Goal: Information Seeking & Learning: Learn about a topic

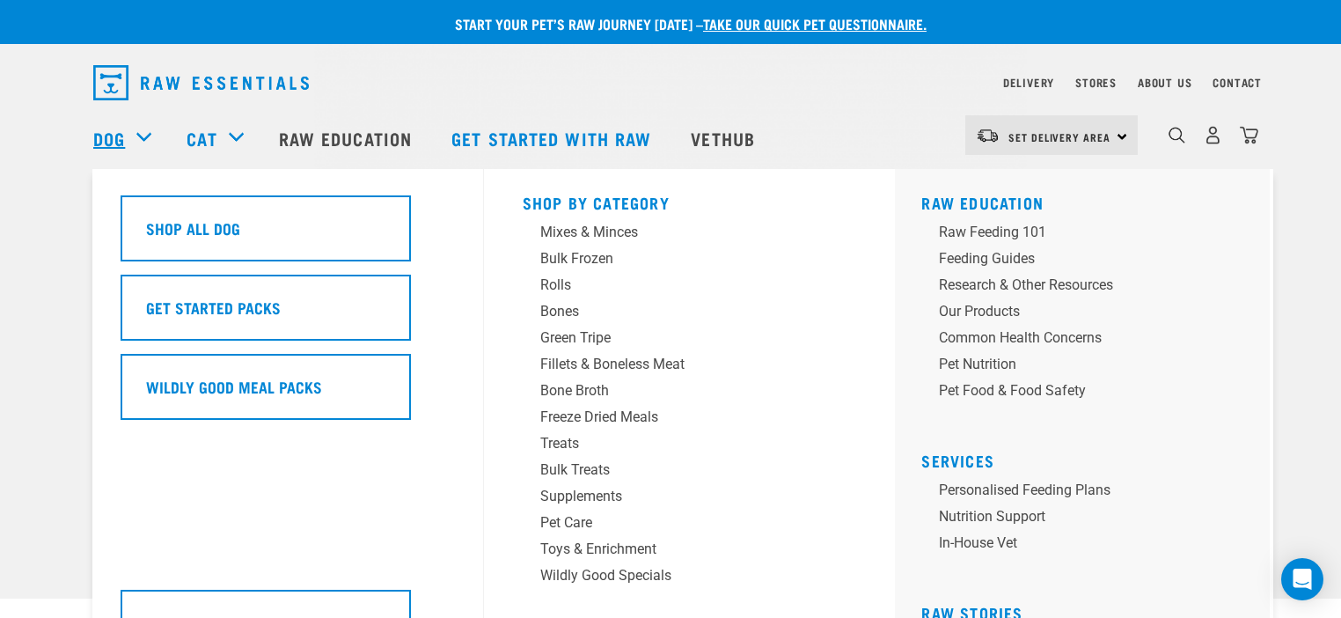
click at [115, 129] on link "Dog" at bounding box center [109, 138] width 32 height 26
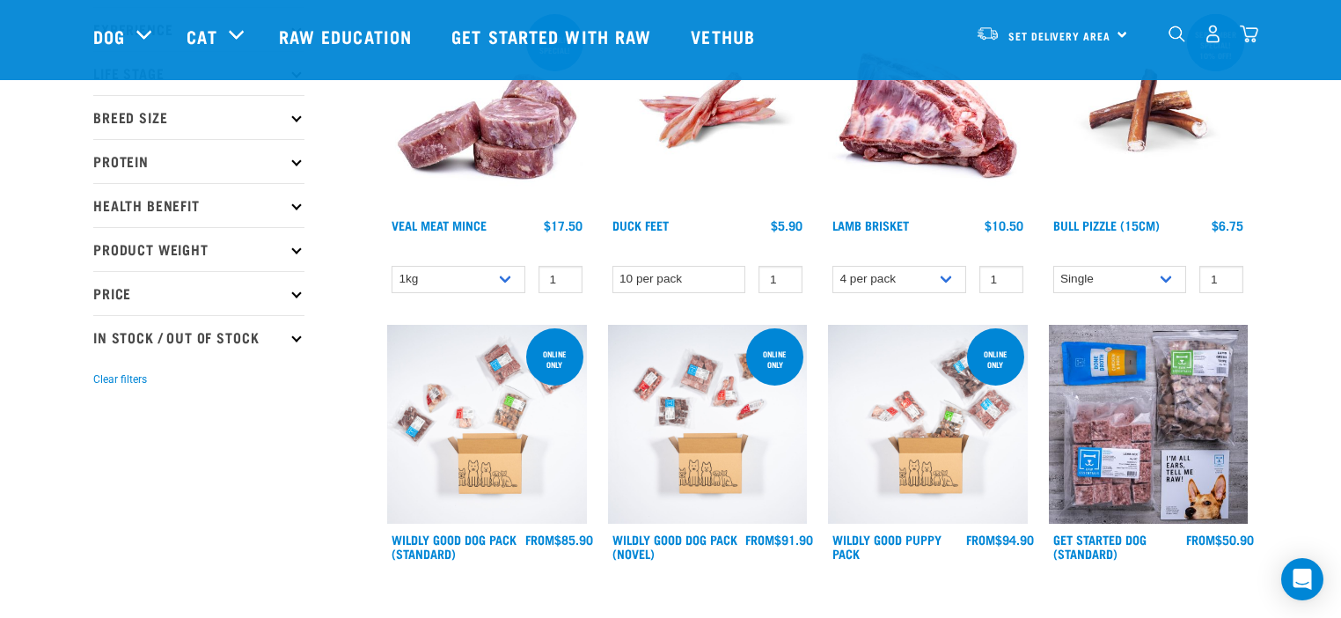
scroll to position [264, 0]
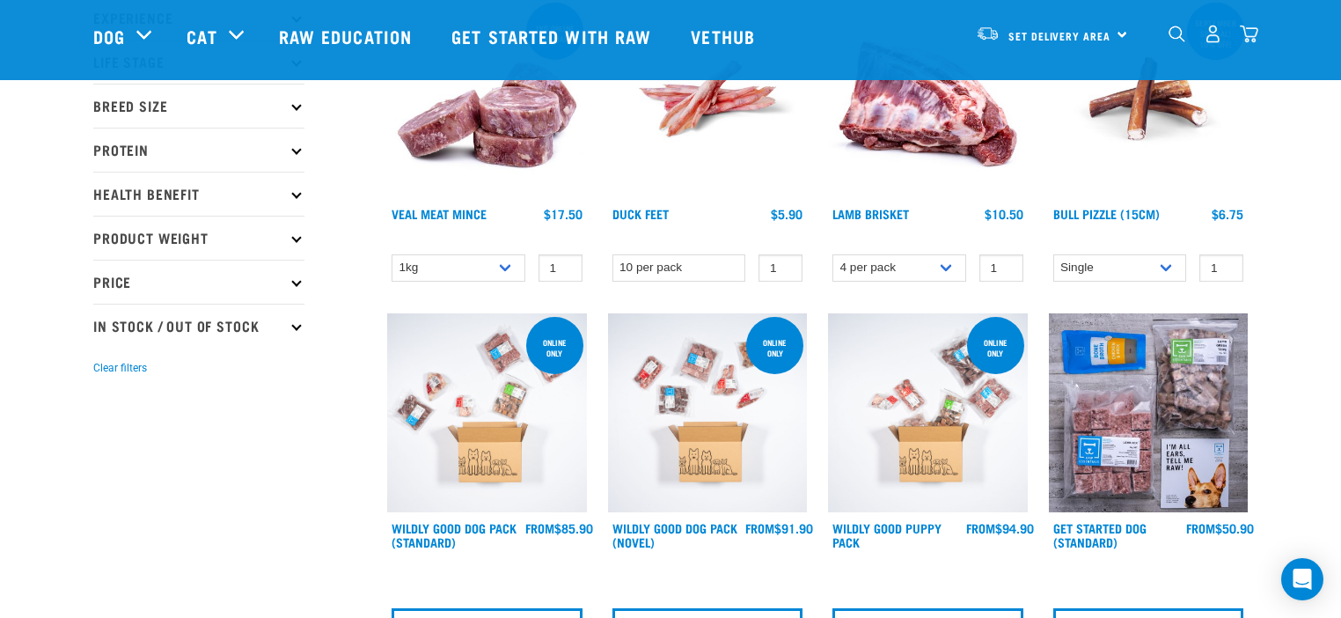
click at [113, 146] on p "Protein" at bounding box center [198, 150] width 211 height 44
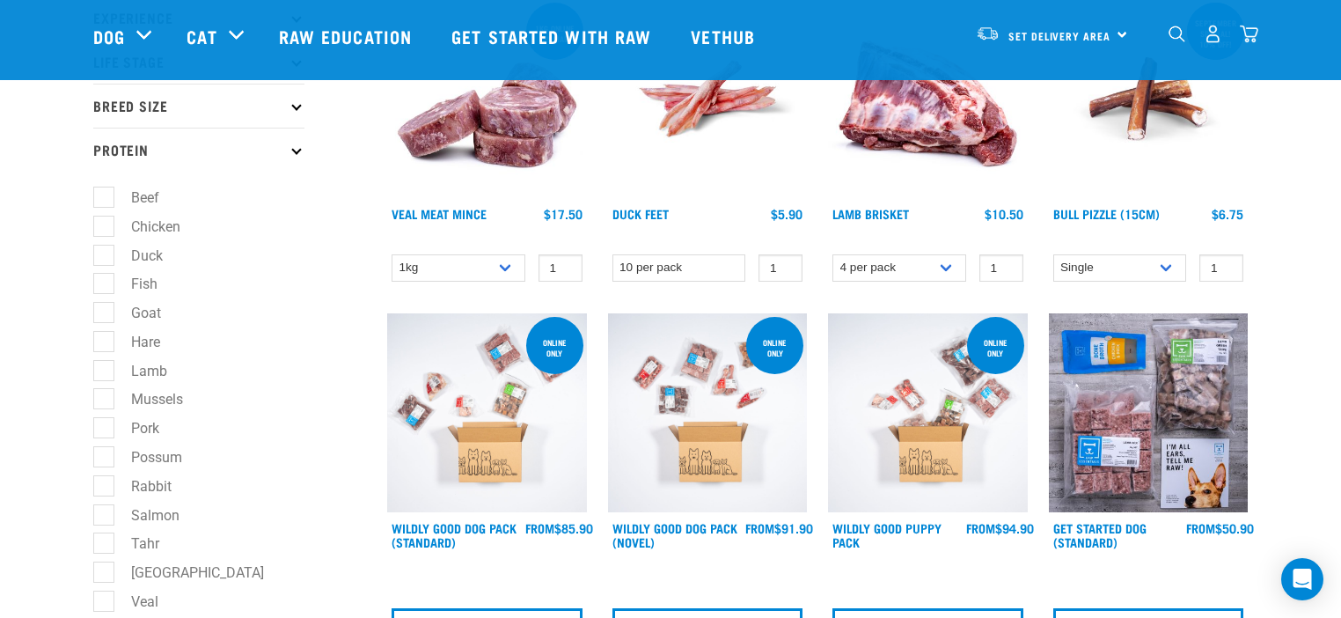
click at [103, 228] on label "Chicken" at bounding box center [145, 227] width 84 height 22
click at [102, 228] on input "Chicken" at bounding box center [98, 222] width 11 height 11
checkbox input "true"
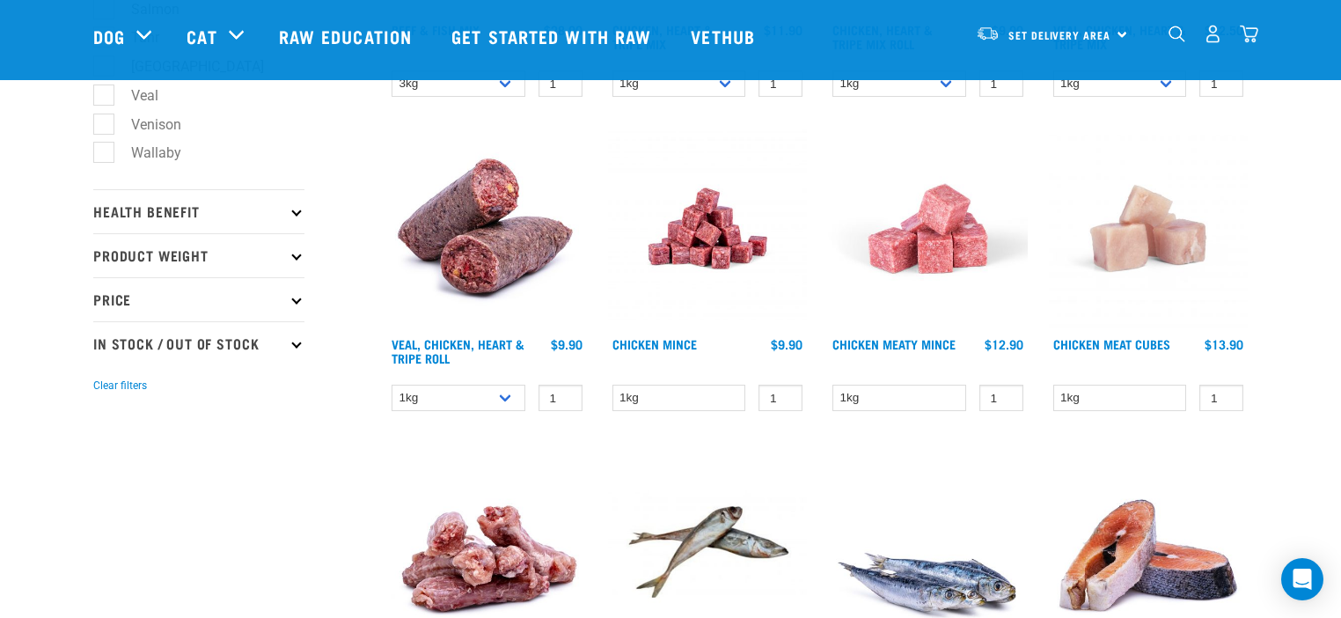
scroll to position [792, 0]
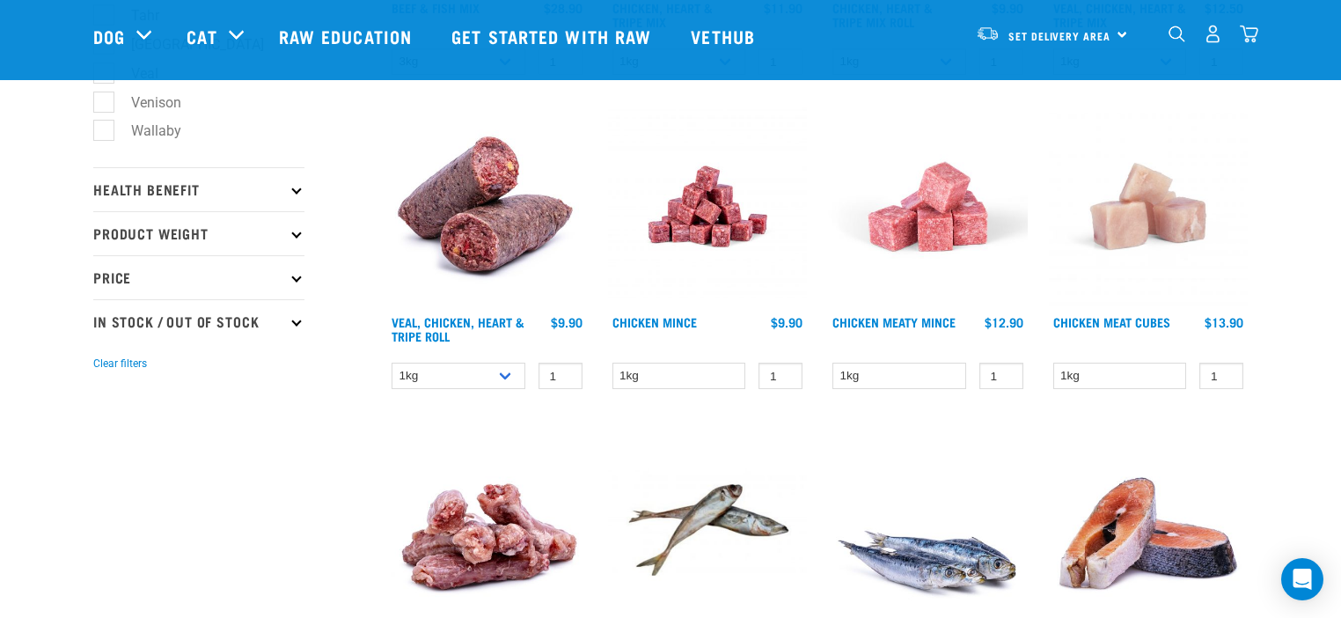
click at [706, 221] on img at bounding box center [708, 206] width 200 height 200
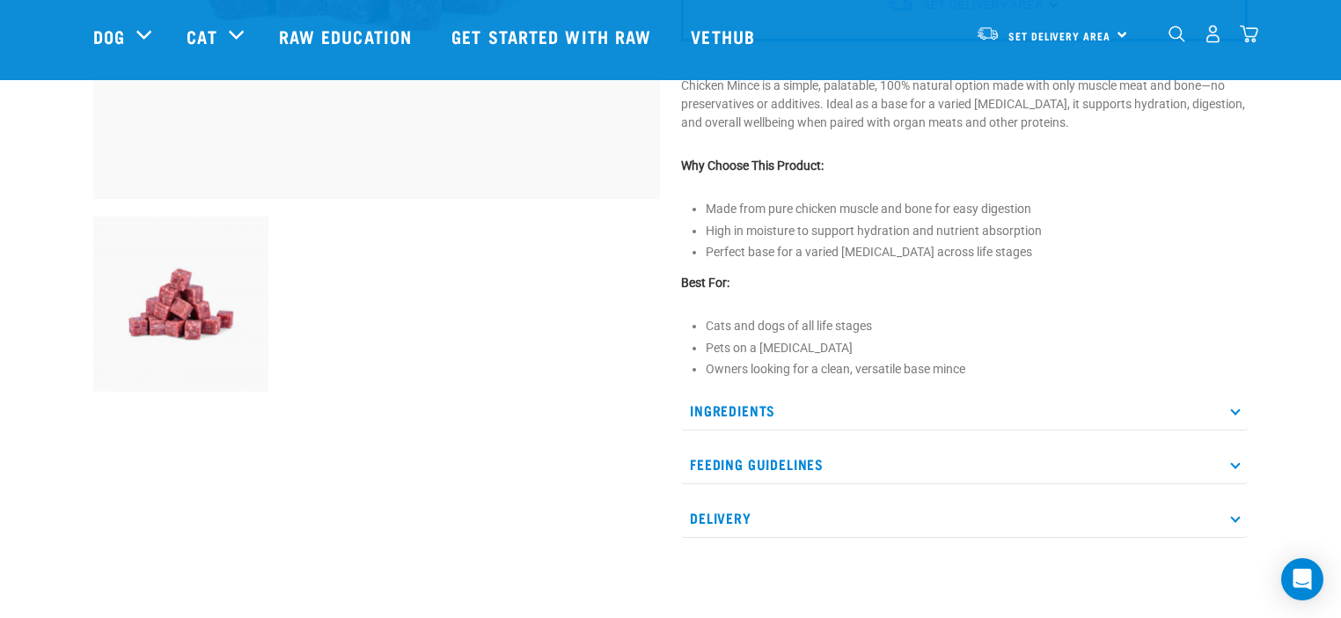
scroll to position [528, 0]
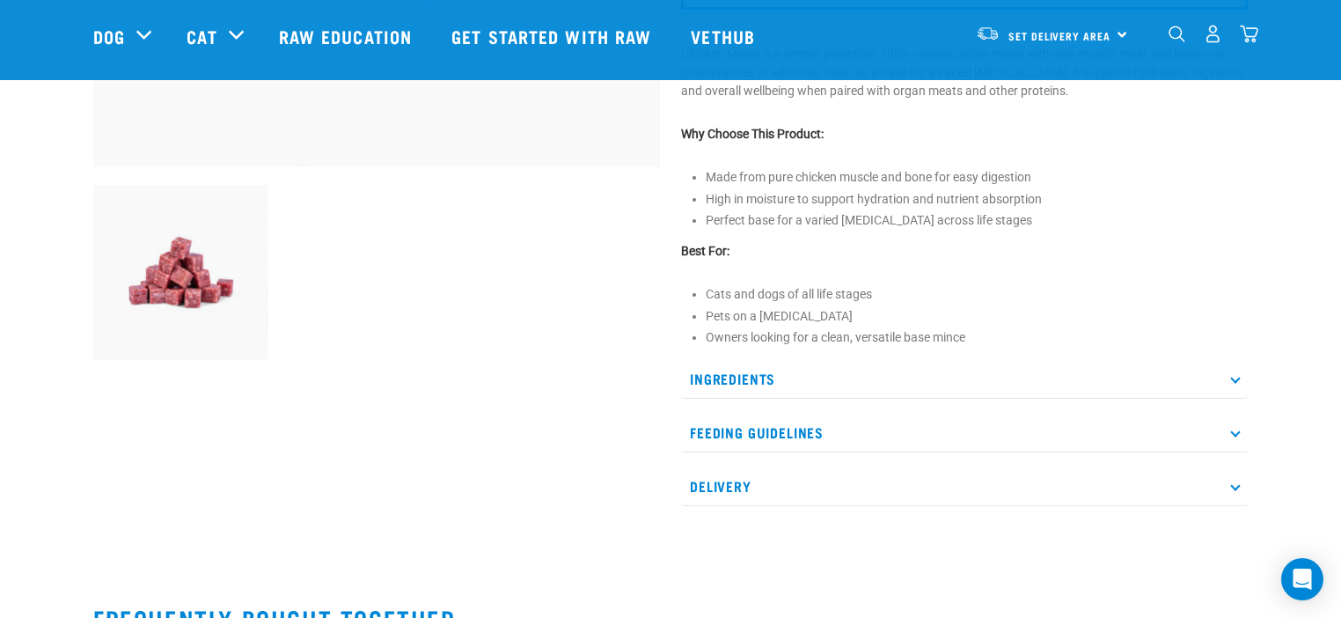
click at [720, 380] on p "Ingredients" at bounding box center [964, 379] width 566 height 40
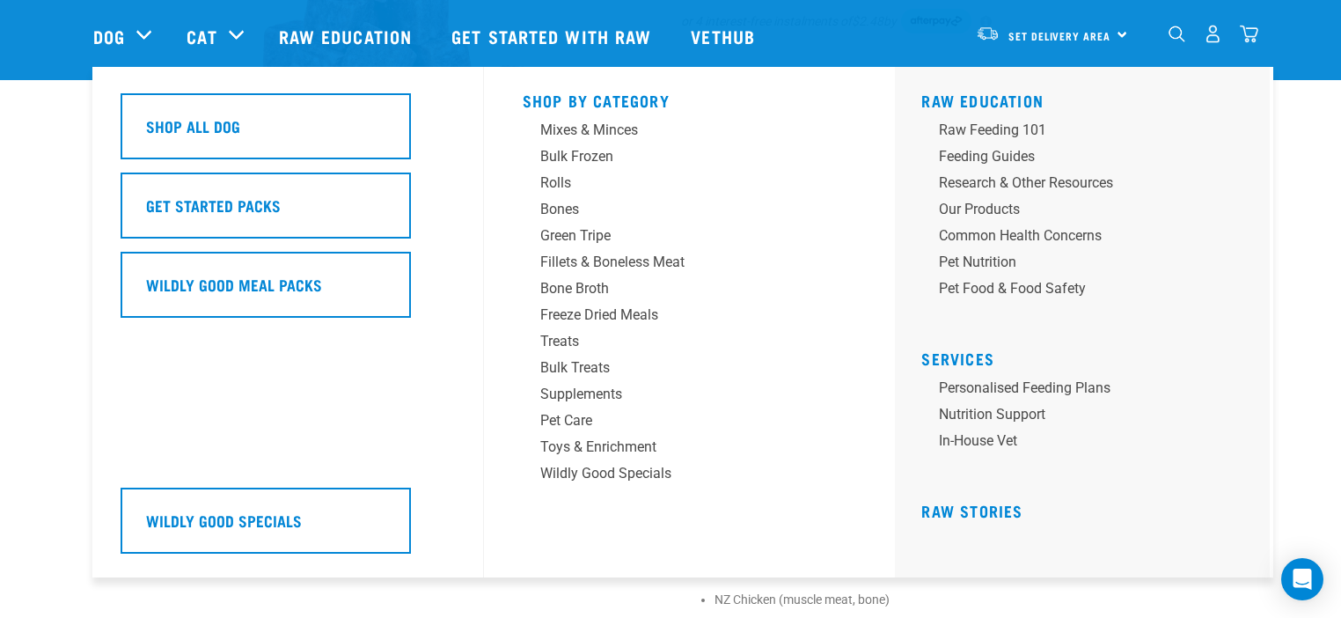
scroll to position [264, 0]
click at [625, 314] on div "Freeze Dried Meals" at bounding box center [677, 314] width 274 height 21
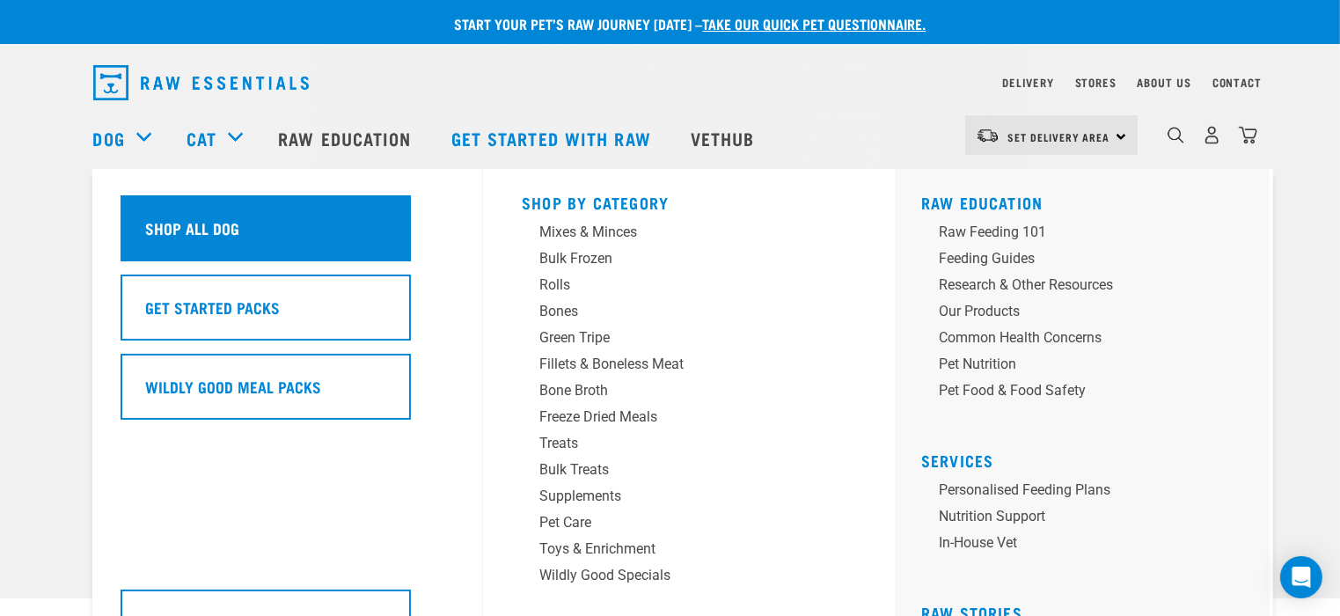
click at [174, 228] on h5 "Shop All Dog" at bounding box center [193, 227] width 94 height 23
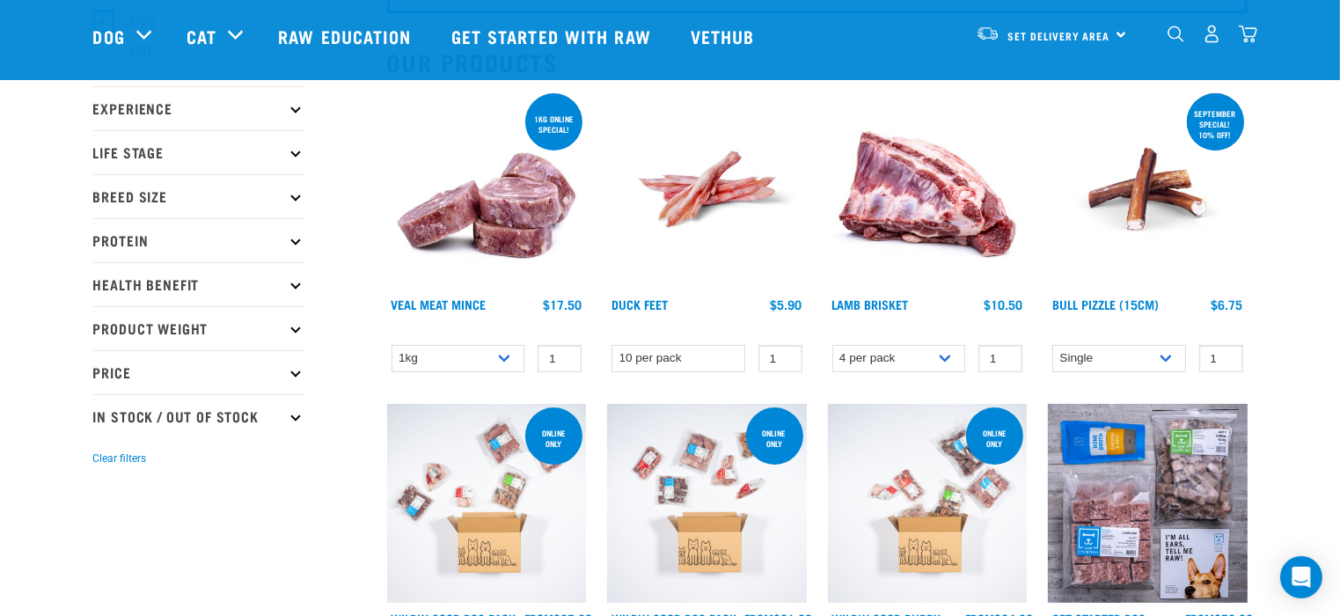
scroll to position [176, 0]
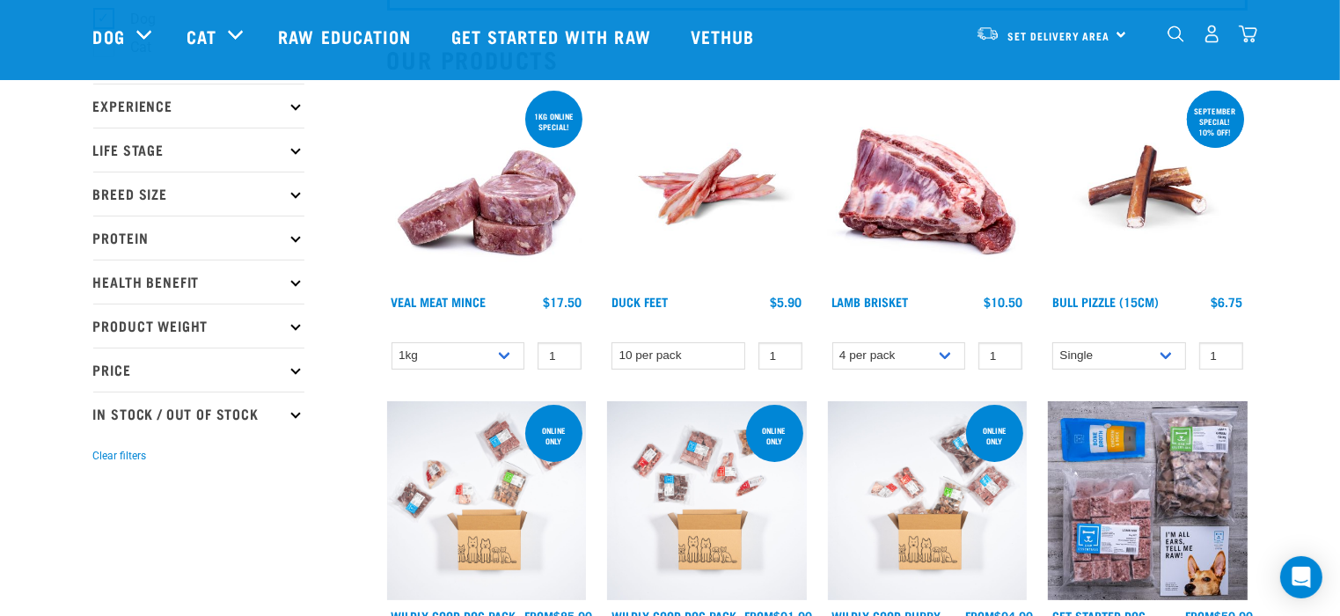
click at [140, 238] on p "Protein" at bounding box center [198, 238] width 211 height 44
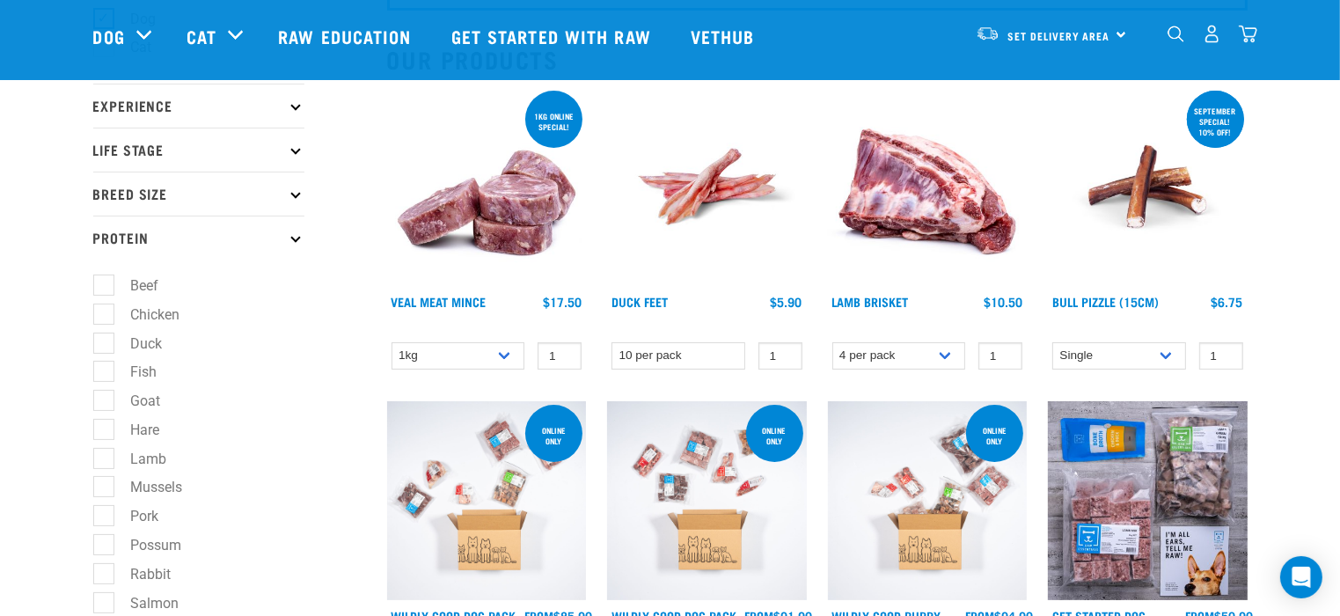
click at [111, 404] on label "Goat" at bounding box center [135, 401] width 65 height 22
click at [105, 404] on input "Goat" at bounding box center [98, 397] width 11 height 11
checkbox input "true"
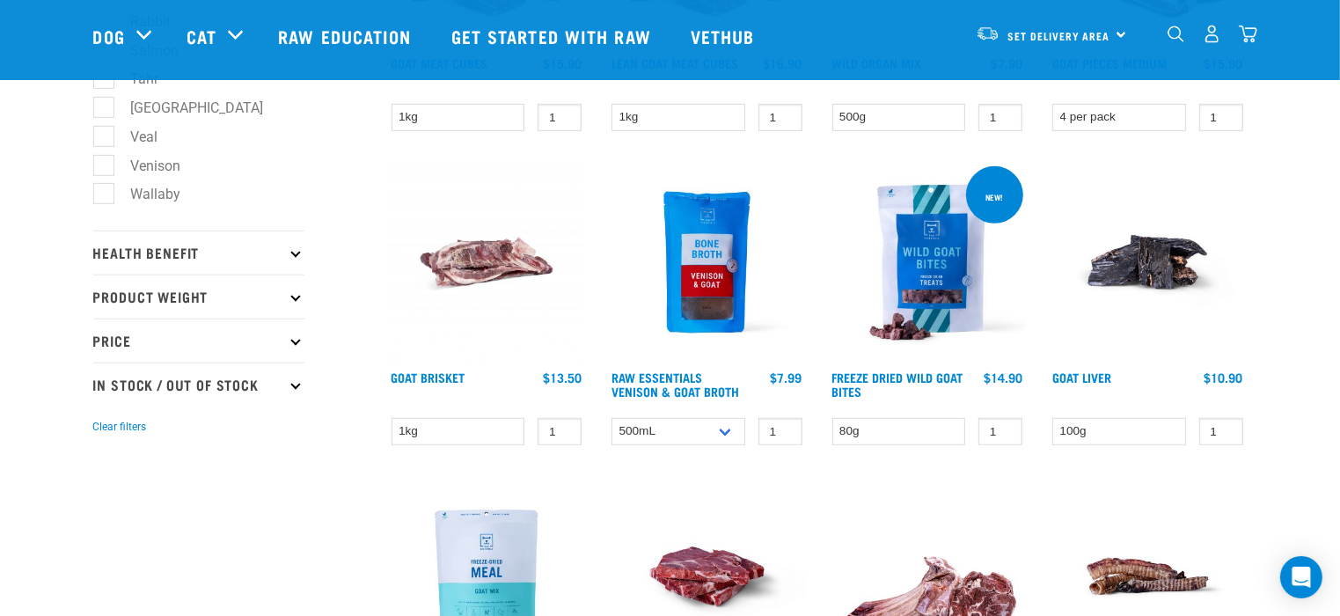
scroll to position [704, 0]
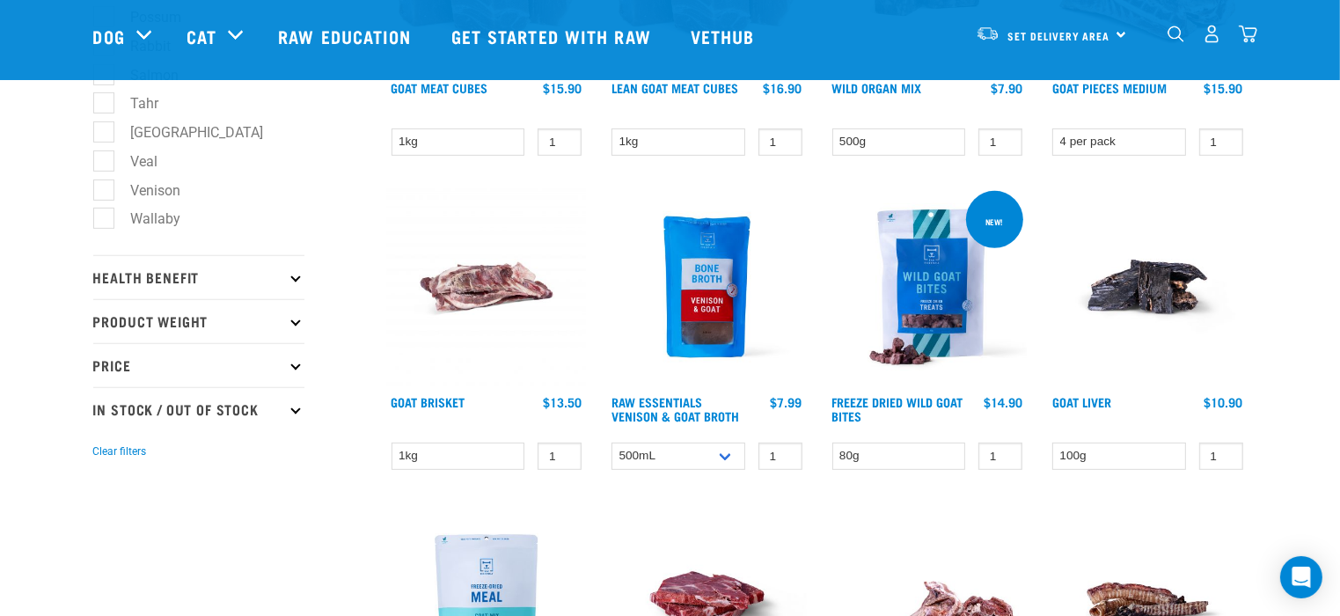
click at [989, 220] on div "new!" at bounding box center [994, 221] width 33 height 26
click at [909, 398] on link "Freeze Dried Wild Goat Bites" at bounding box center [897, 408] width 131 height 20
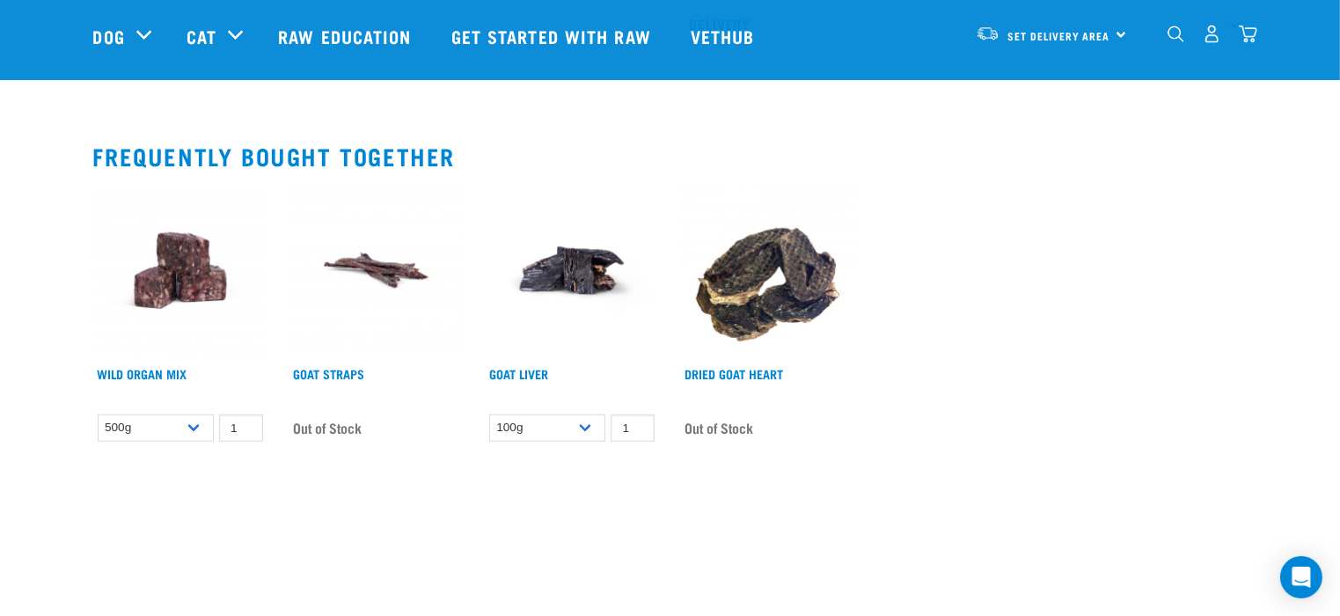
scroll to position [1232, 0]
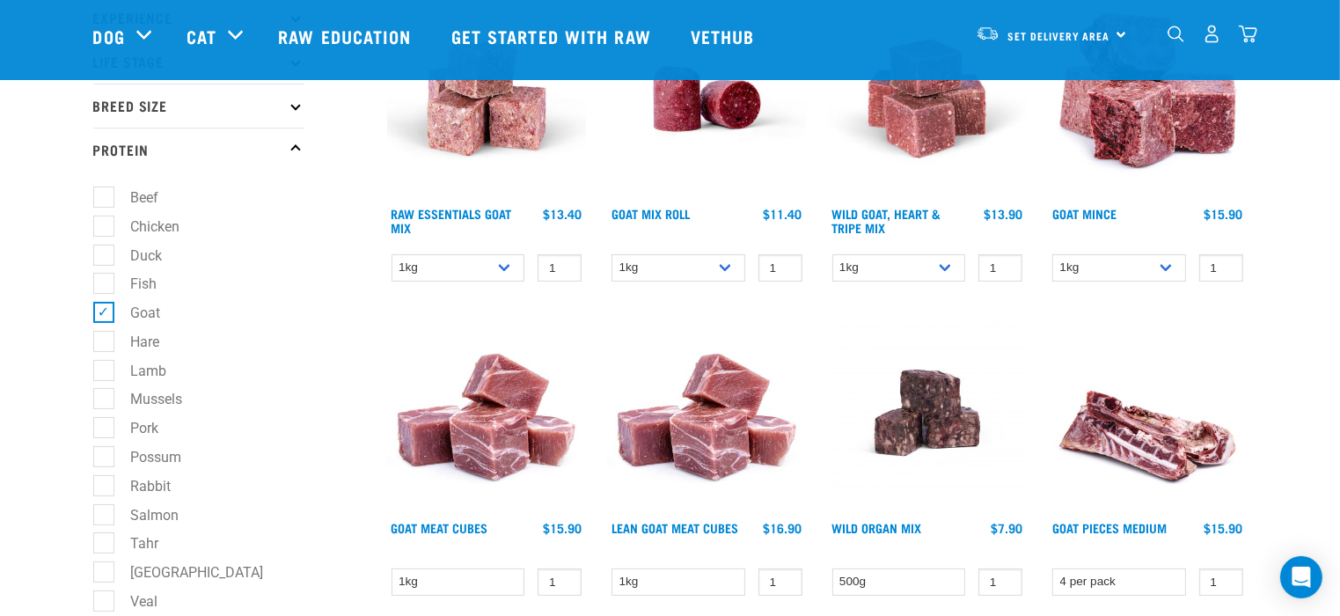
scroll to position [176, 0]
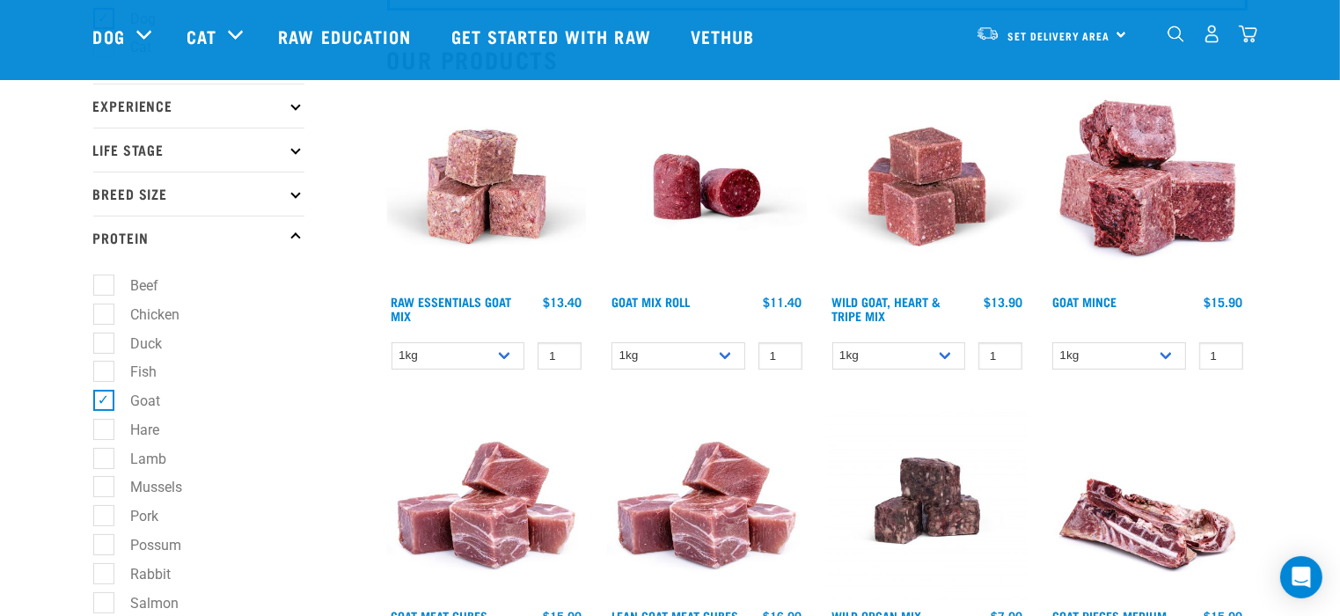
click at [452, 213] on img at bounding box center [487, 187] width 200 height 200
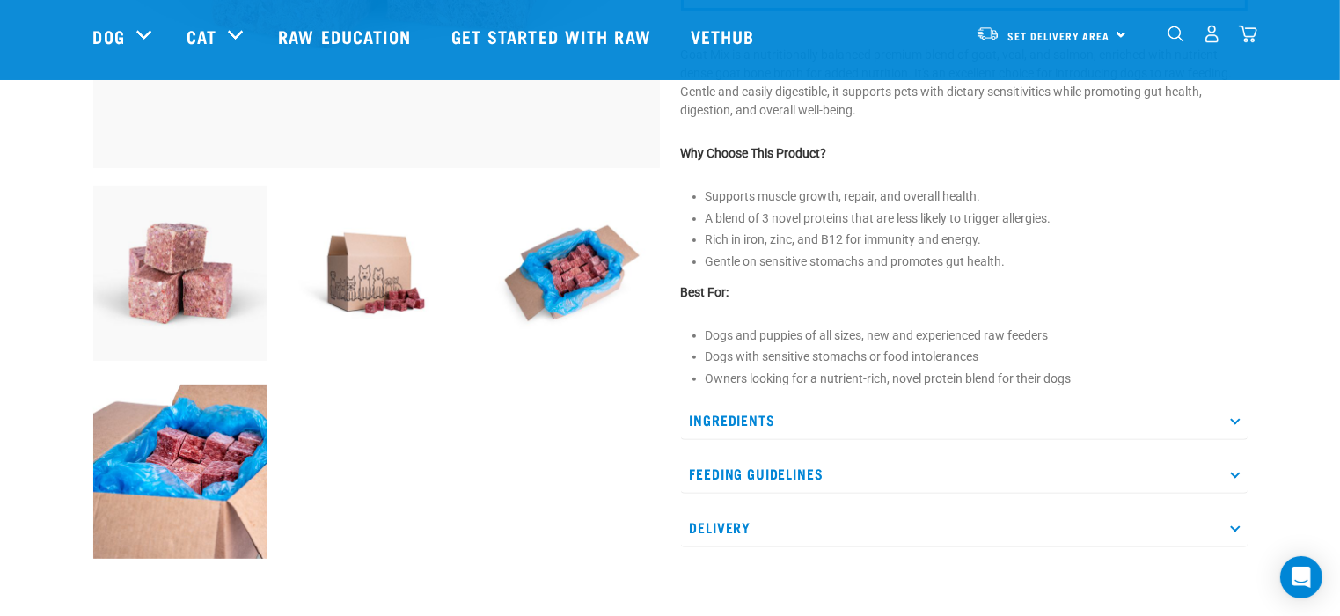
scroll to position [528, 0]
click at [738, 415] on p "Ingredients" at bounding box center [964, 419] width 566 height 40
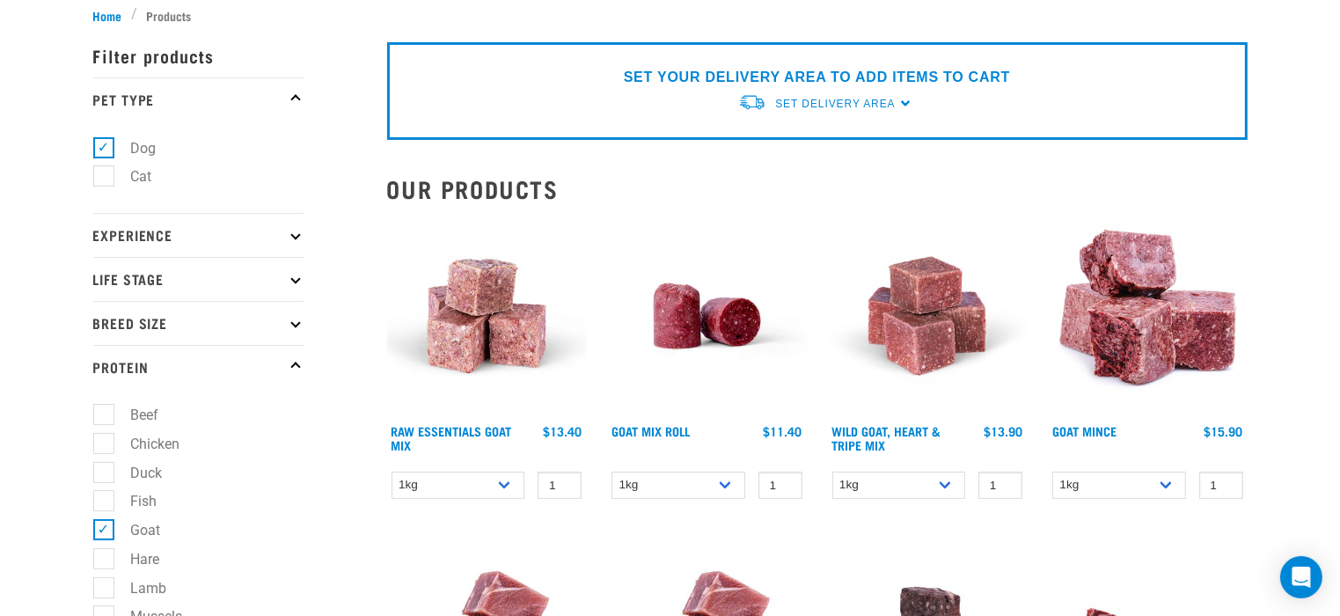
click at [1119, 336] on img at bounding box center [1148, 316] width 200 height 200
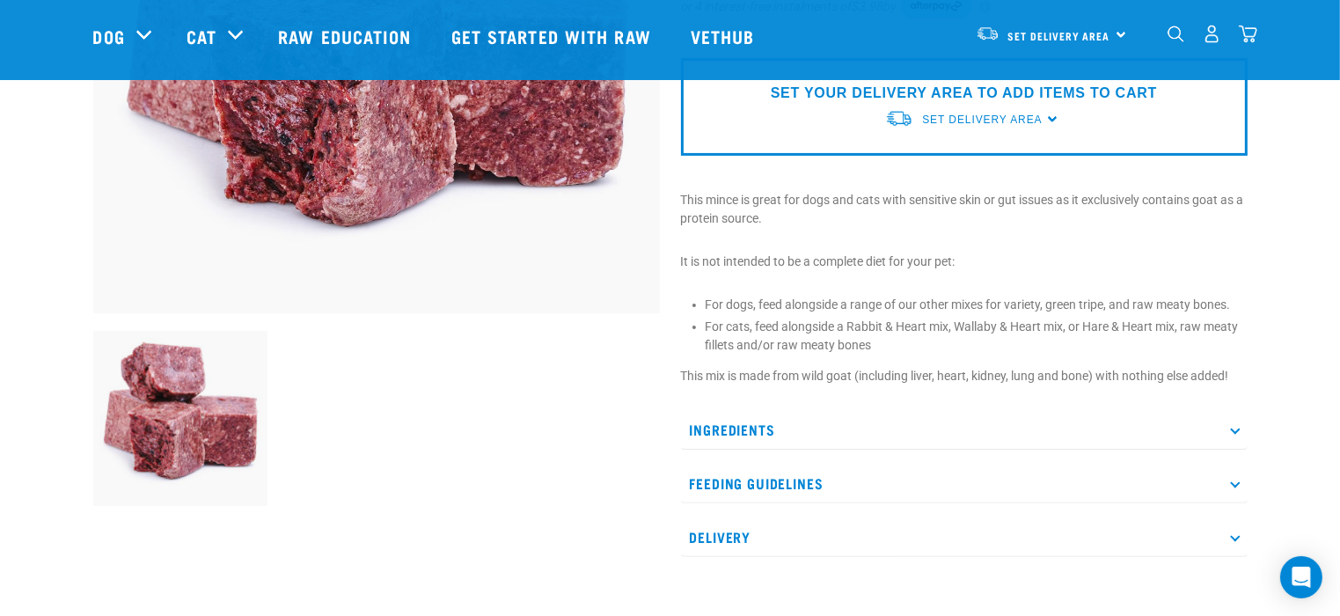
scroll to position [352, 0]
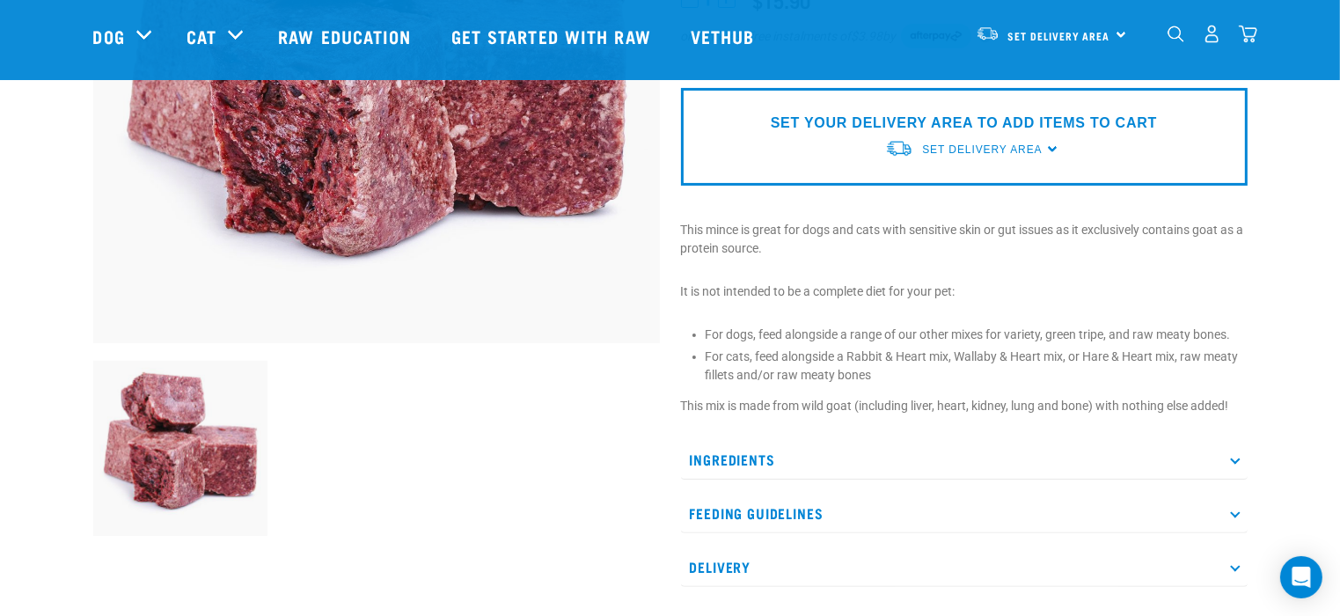
click at [746, 458] on p "Ingredients" at bounding box center [964, 460] width 566 height 40
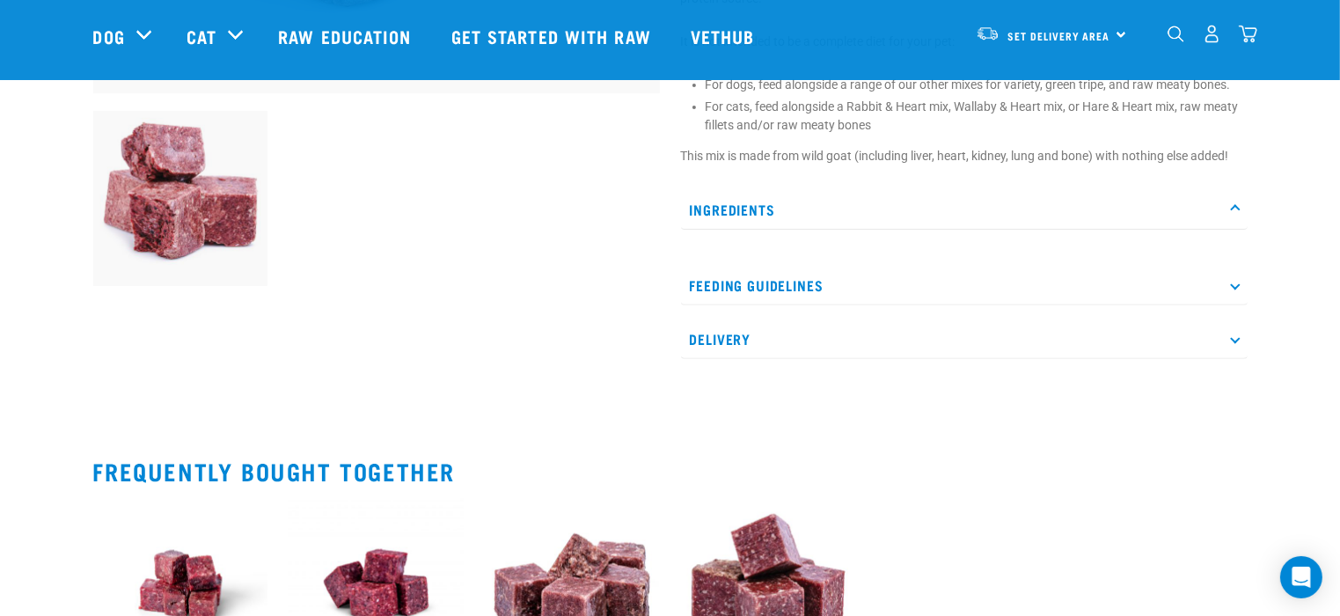
scroll to position [616, 0]
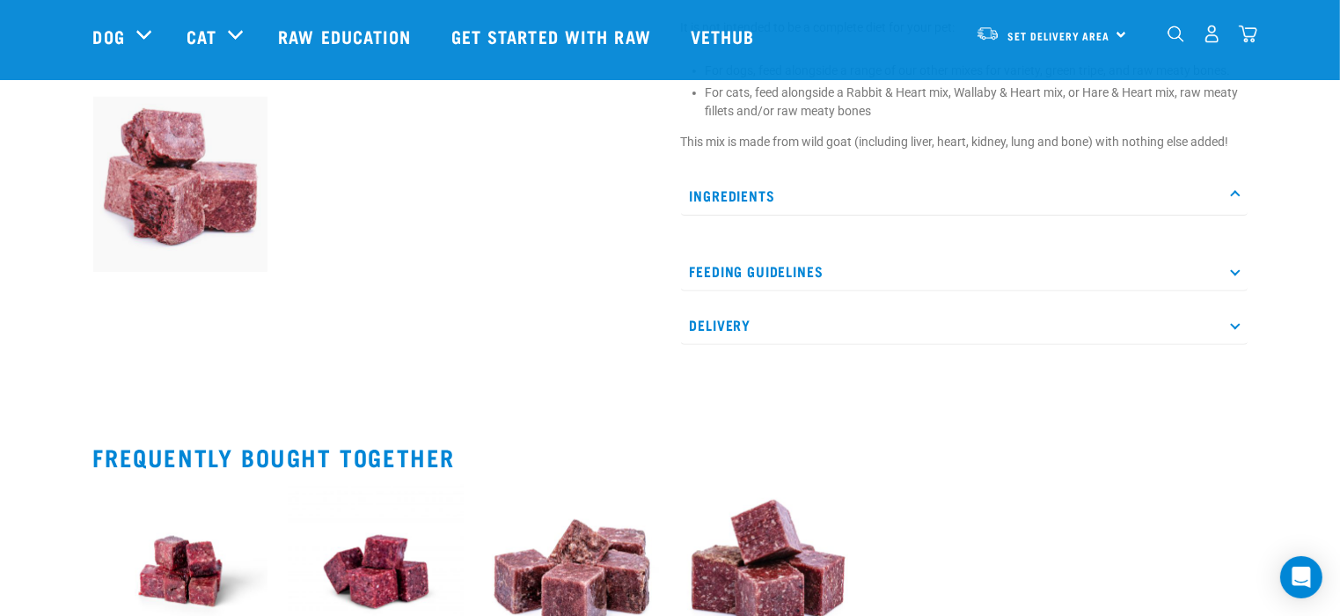
click at [739, 193] on p "Ingredients" at bounding box center [964, 196] width 566 height 40
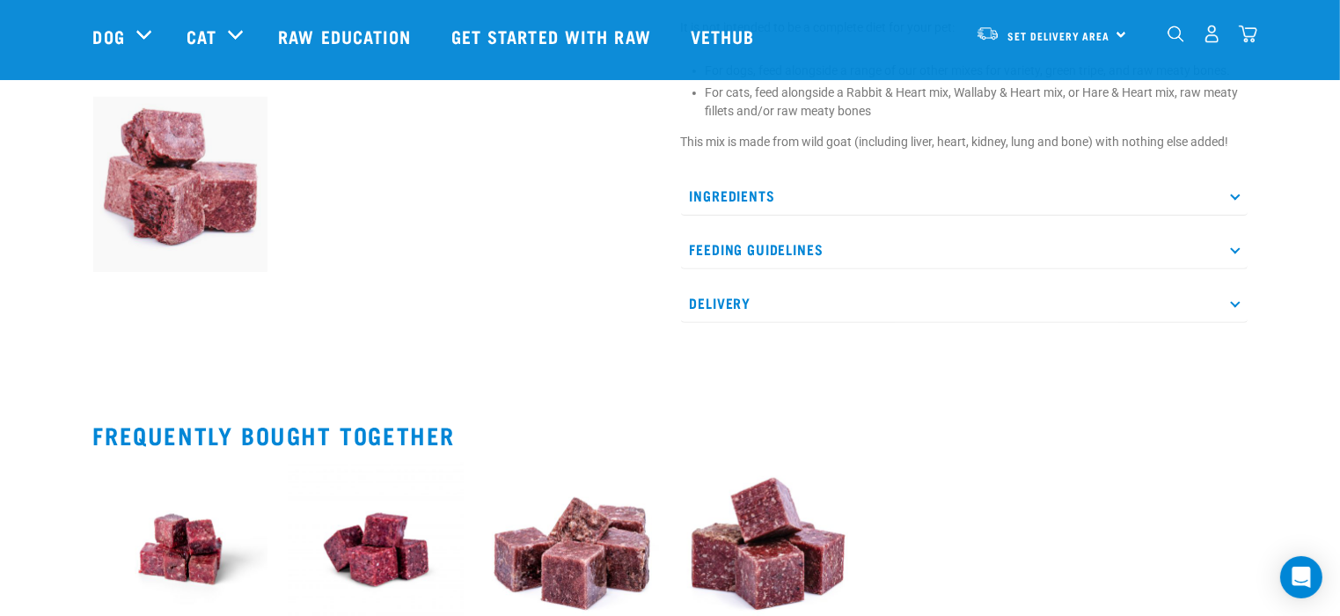
click at [739, 193] on p "Ingredients" at bounding box center [964, 196] width 566 height 40
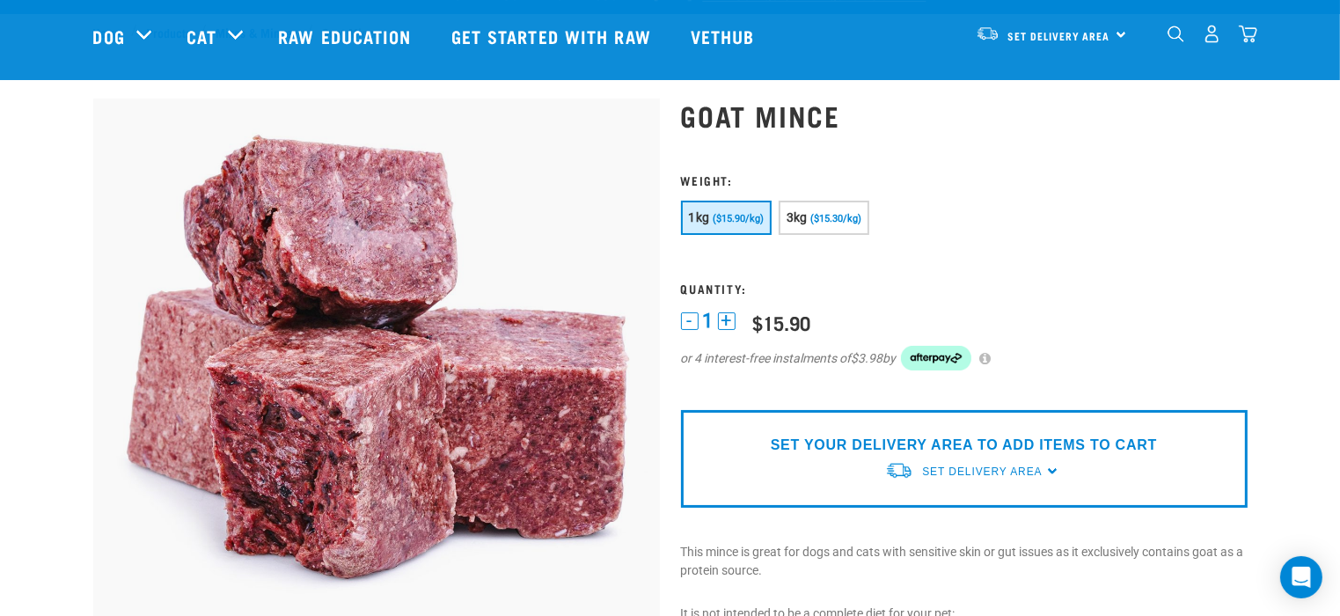
scroll to position [0, 0]
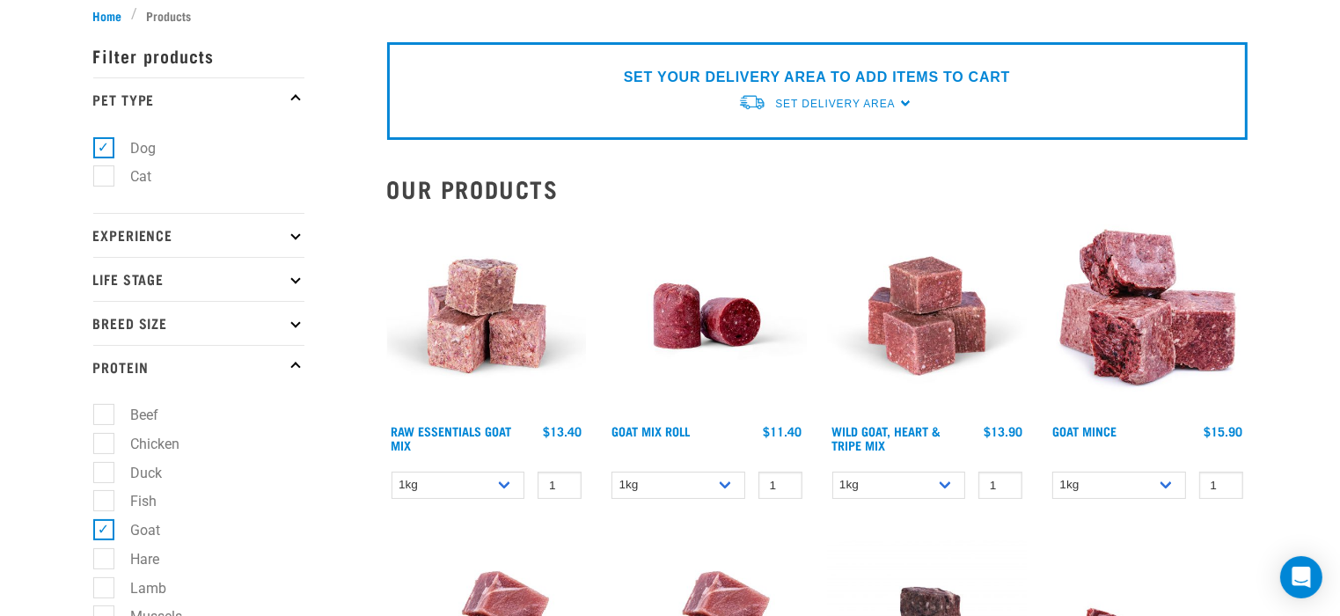
click at [103, 534] on label "Goat" at bounding box center [135, 530] width 65 height 22
click at [95, 533] on input "Goat" at bounding box center [98, 527] width 11 height 11
checkbox input "false"
click at [103, 442] on label "Chicken" at bounding box center [145, 444] width 84 height 22
click at [100, 442] on input "Chicken" at bounding box center [98, 440] width 11 height 11
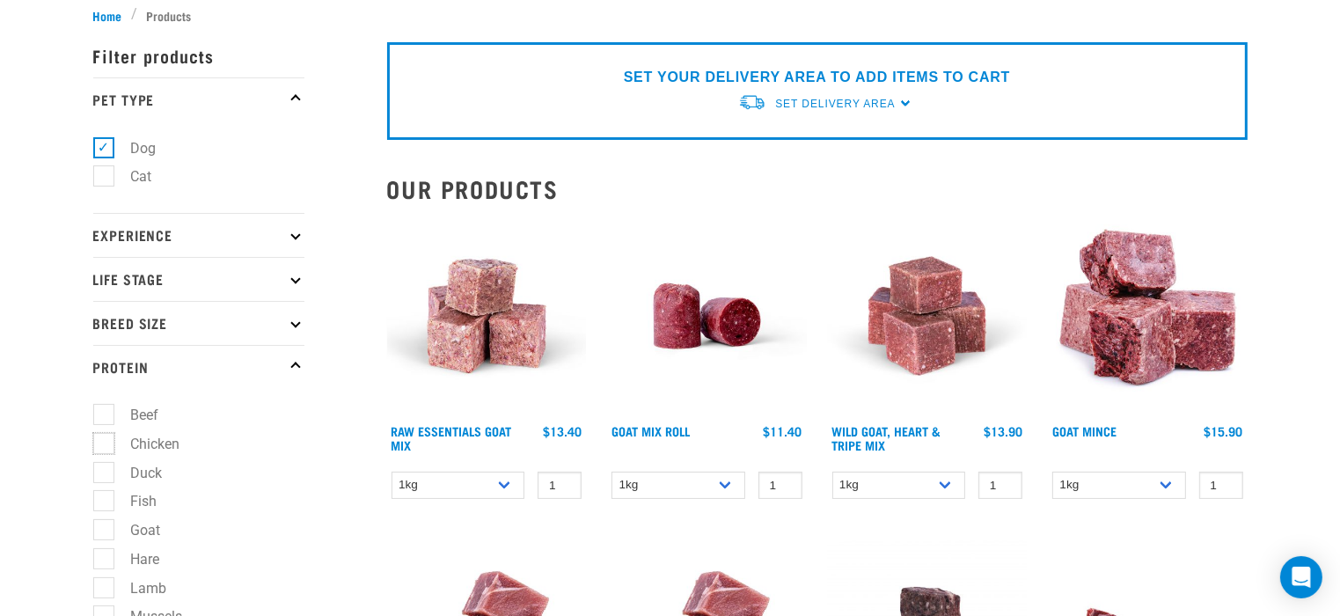
checkbox input "true"
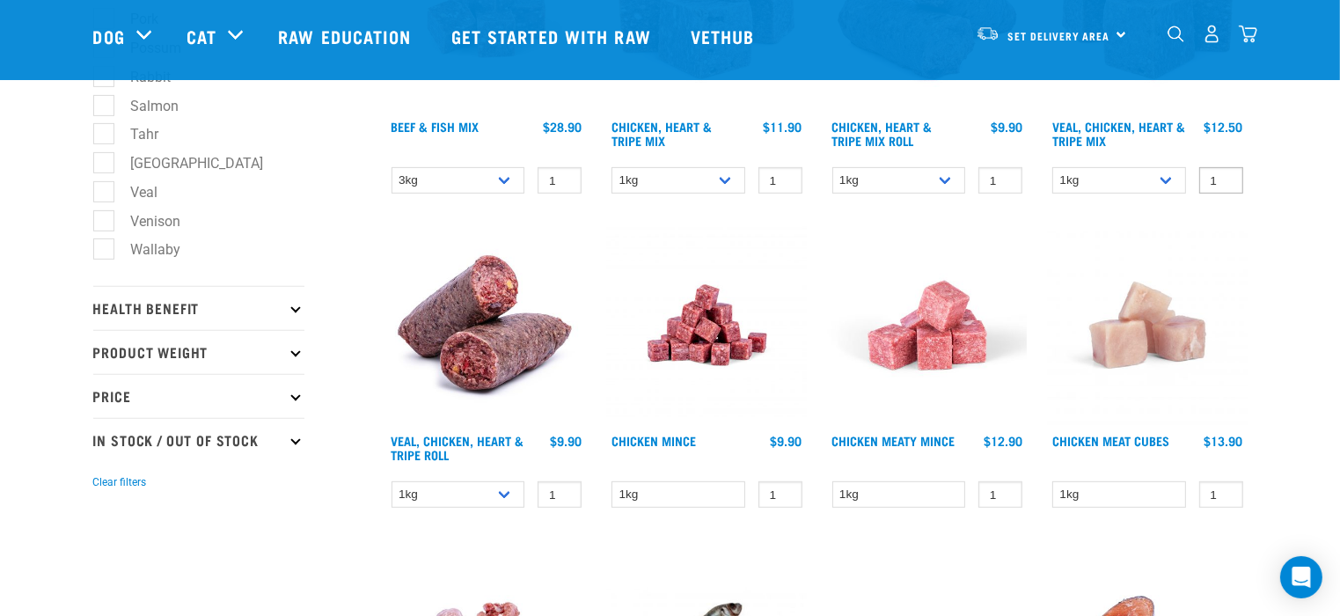
scroll to position [704, 0]
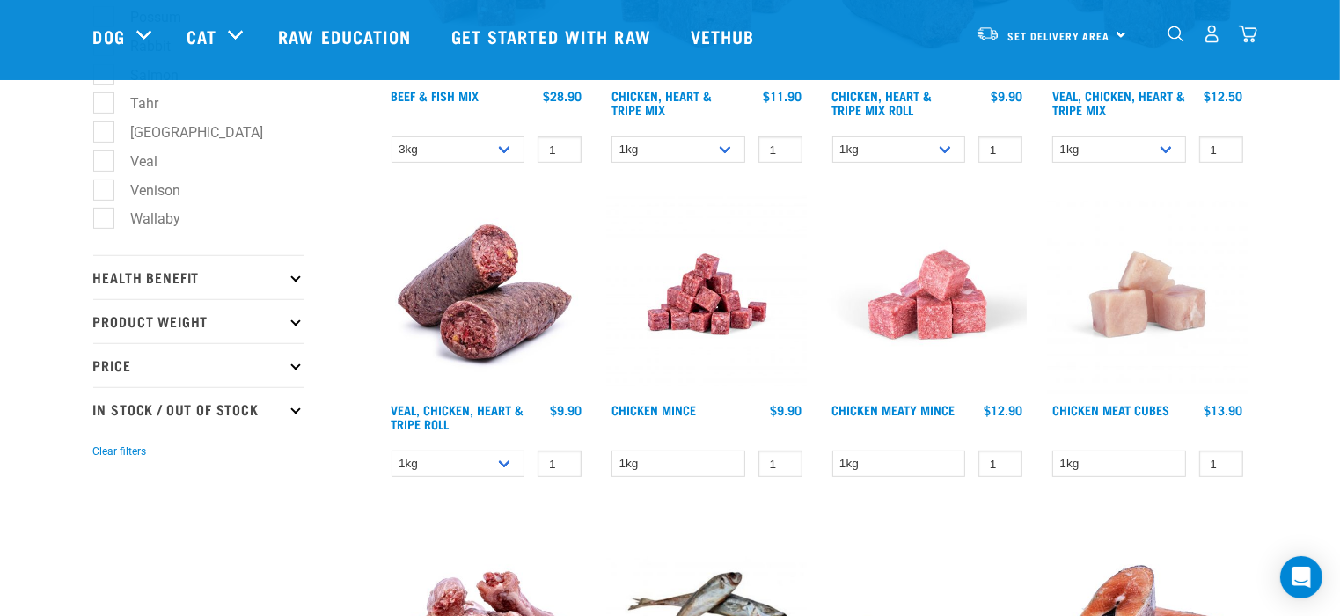
click at [719, 309] on img at bounding box center [707, 294] width 200 height 200
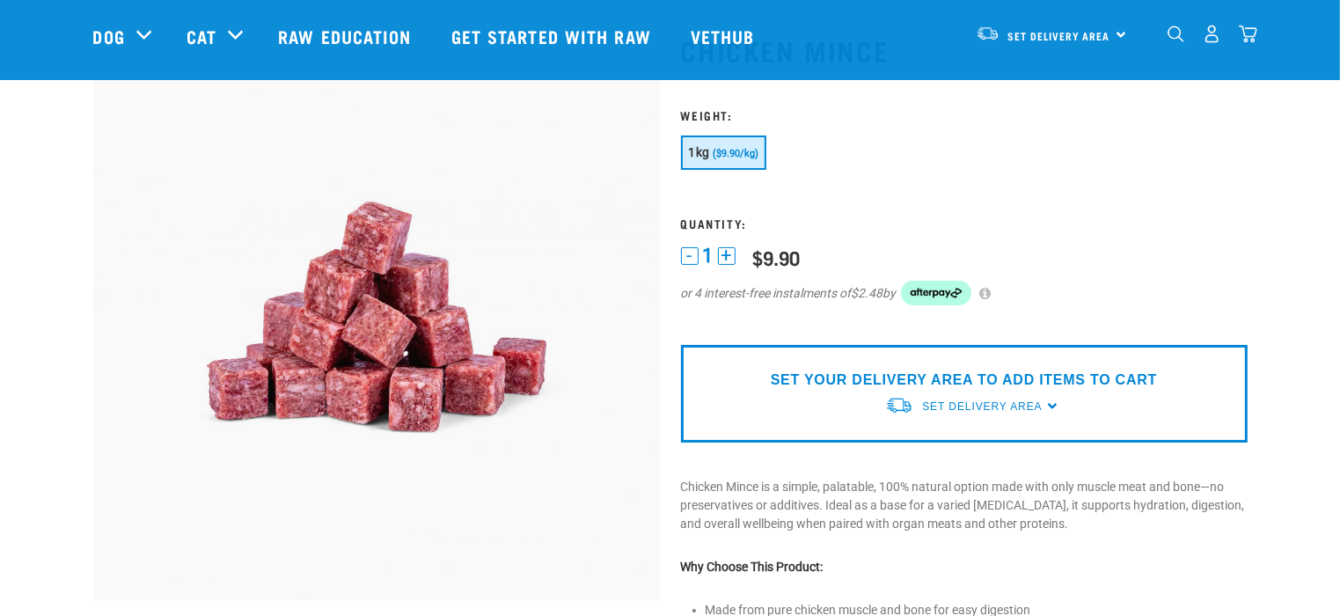
scroll to position [352, 0]
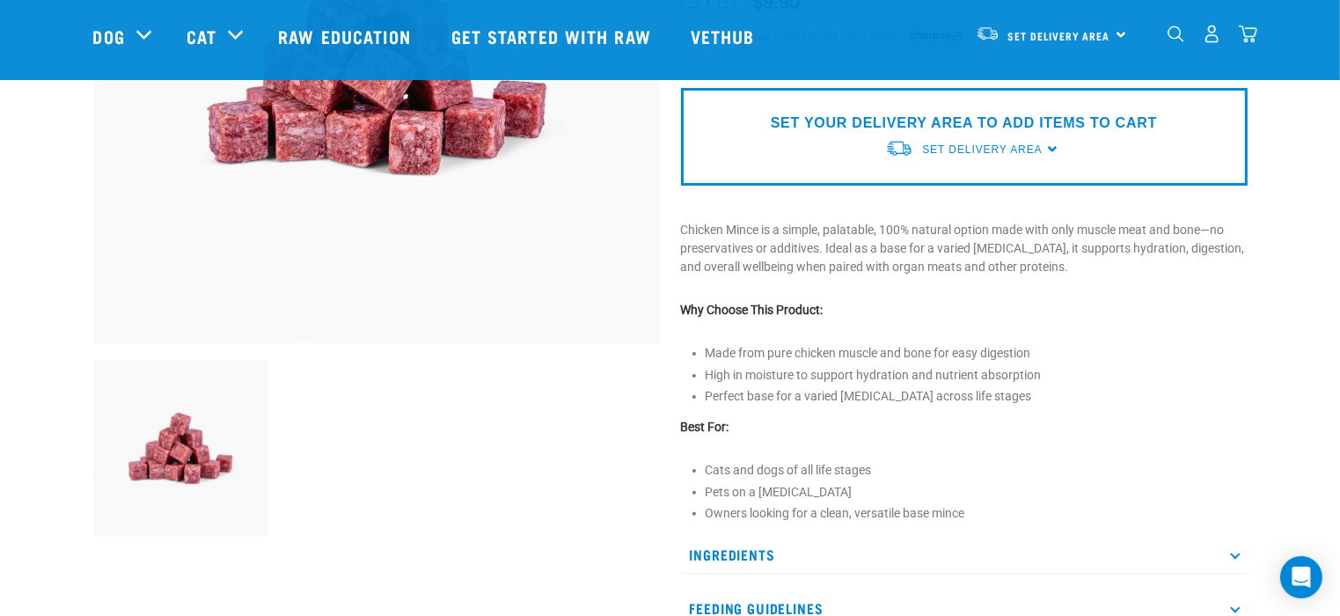
click at [744, 557] on p "Ingredients" at bounding box center [964, 555] width 566 height 40
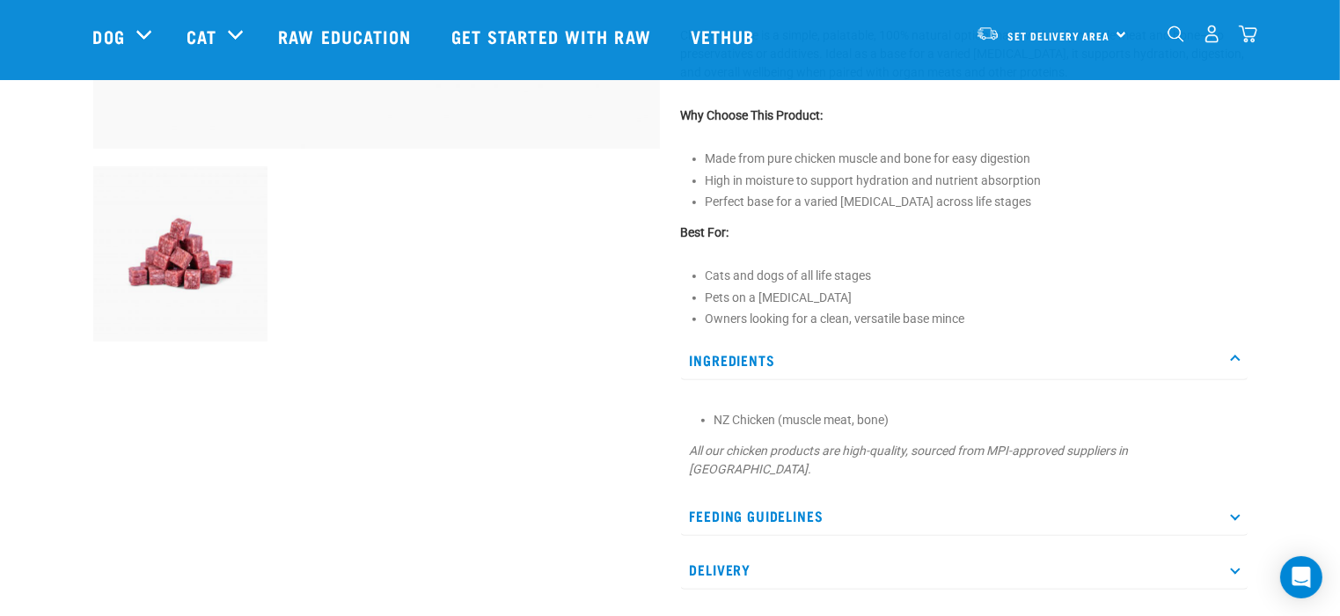
scroll to position [616, 0]
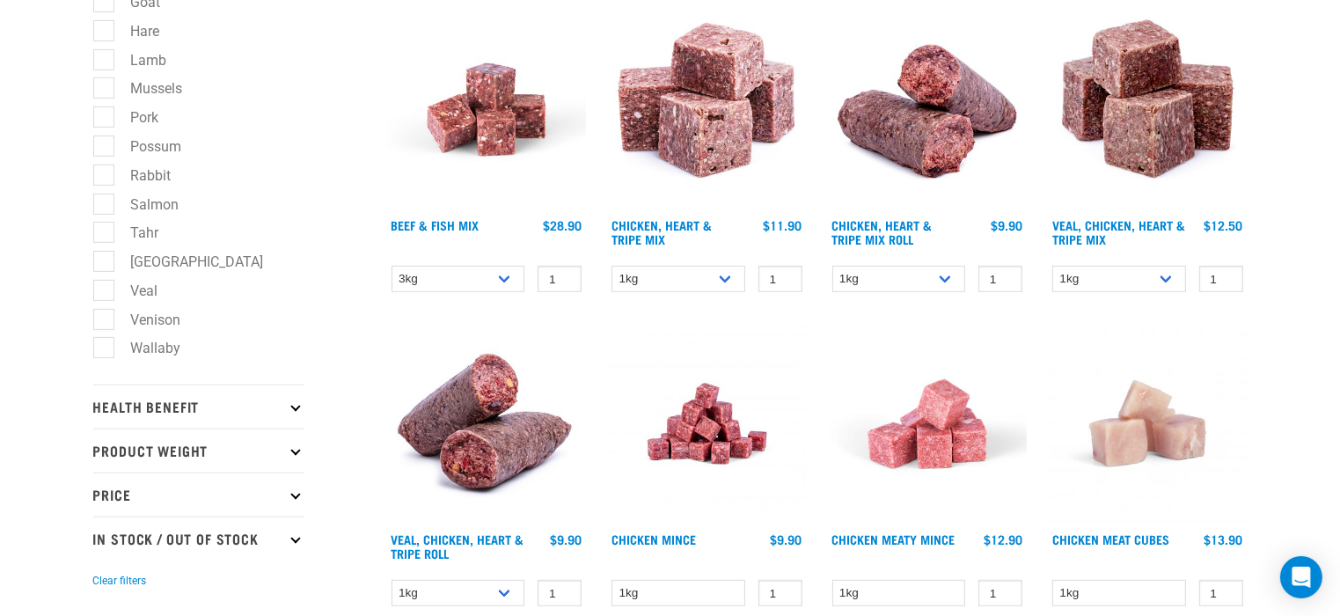
click at [943, 419] on img at bounding box center [928, 424] width 200 height 200
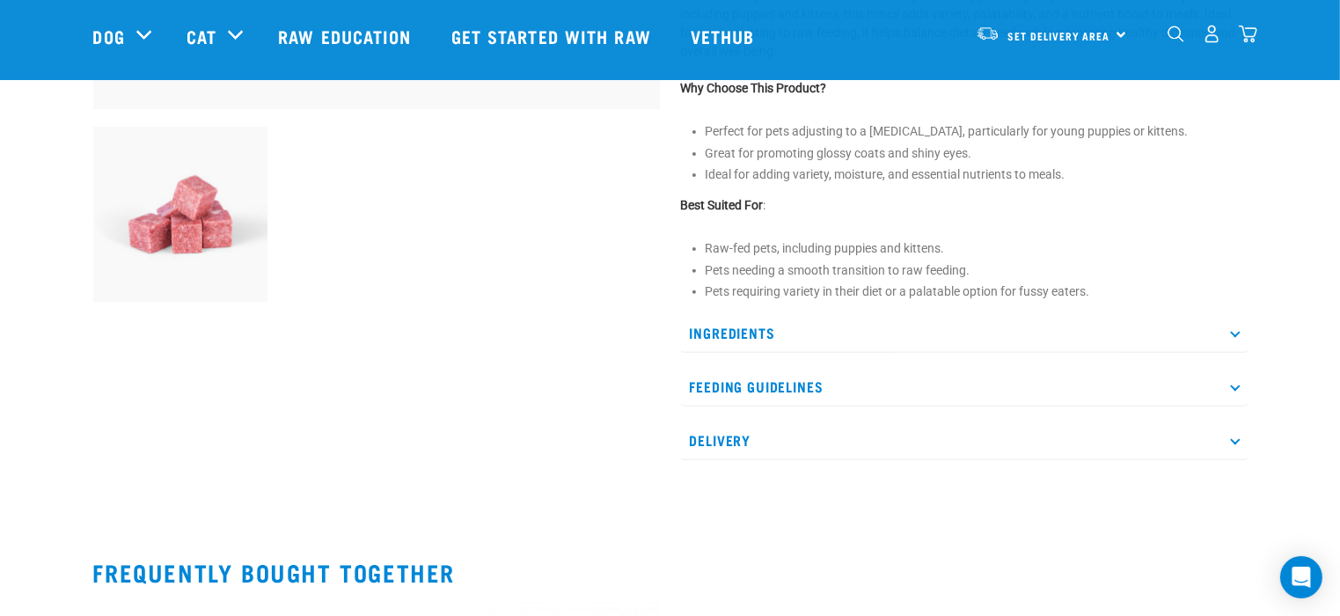
scroll to position [616, 0]
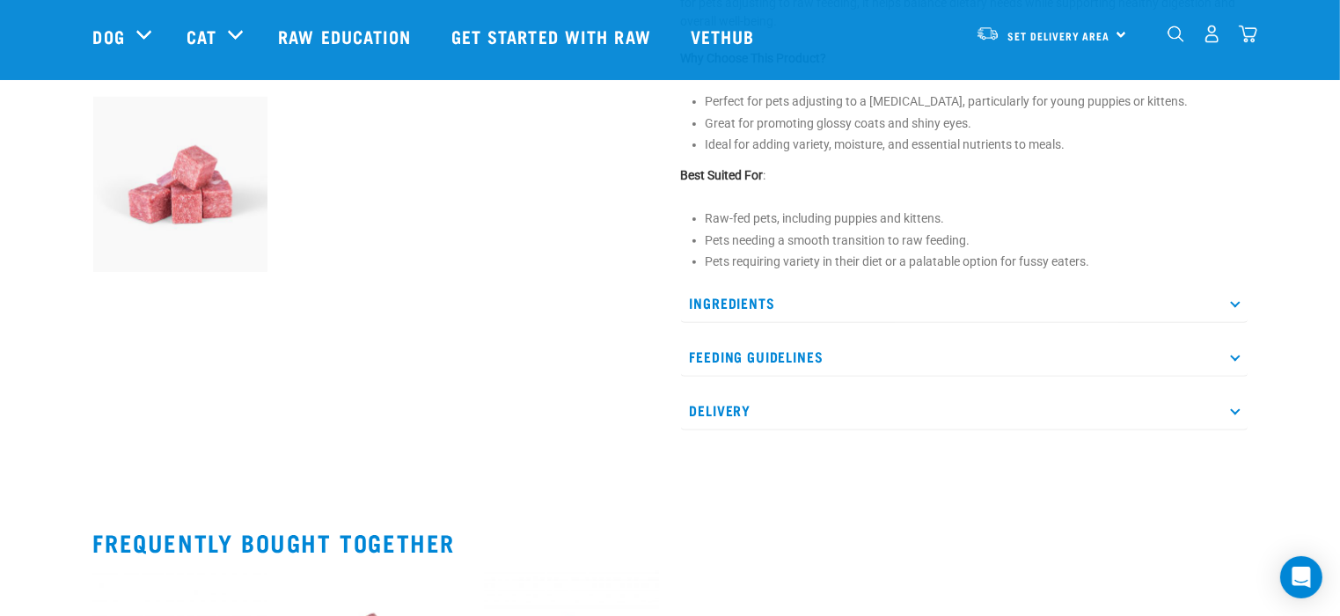
click at [736, 302] on p "Ingredients" at bounding box center [964, 303] width 566 height 40
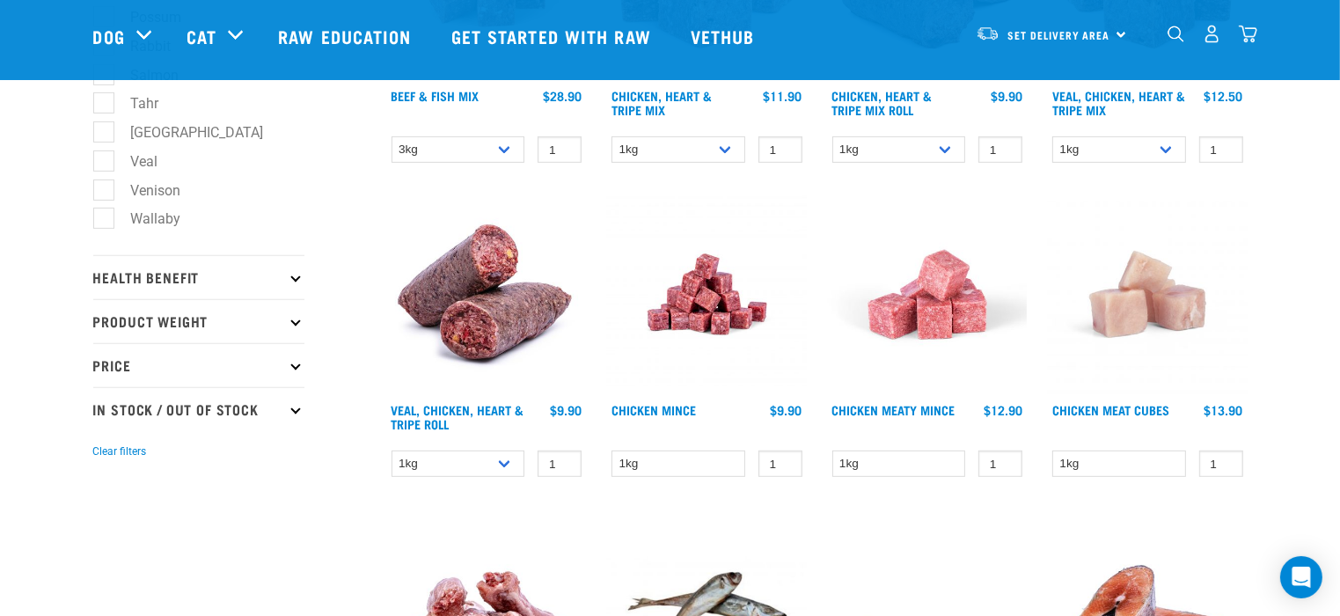
scroll to position [440, 0]
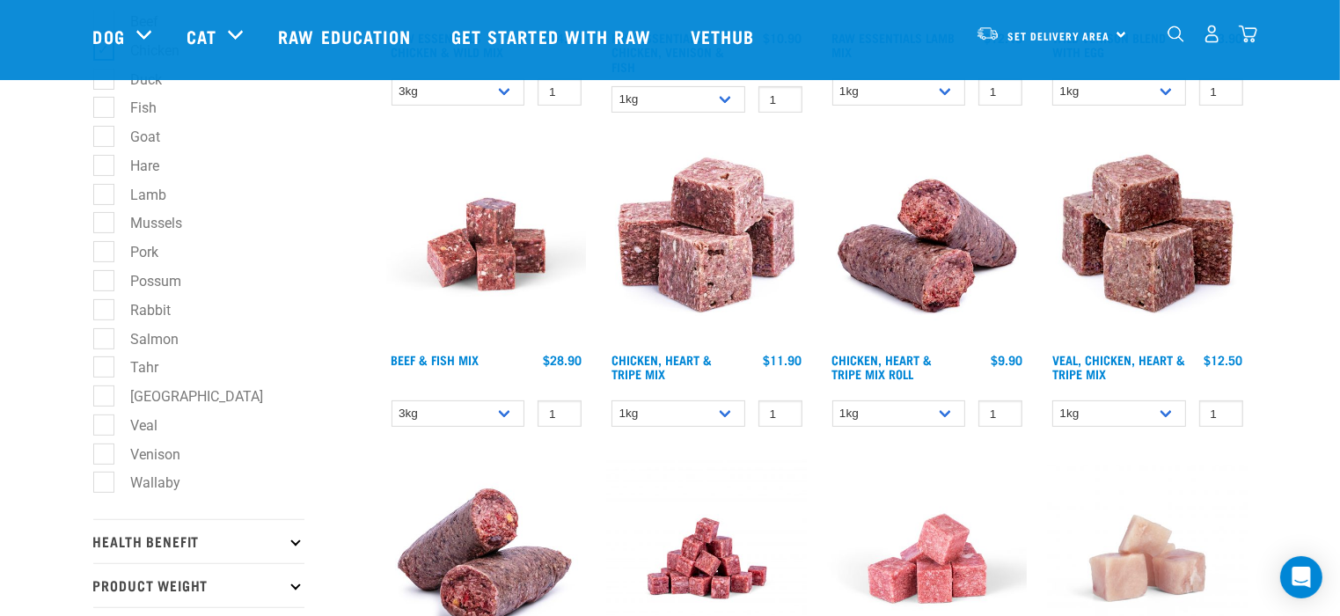
click at [107, 426] on label "Veal" at bounding box center [134, 425] width 62 height 22
click at [105, 426] on input "Veal" at bounding box center [98, 421] width 11 height 11
checkbox input "true"
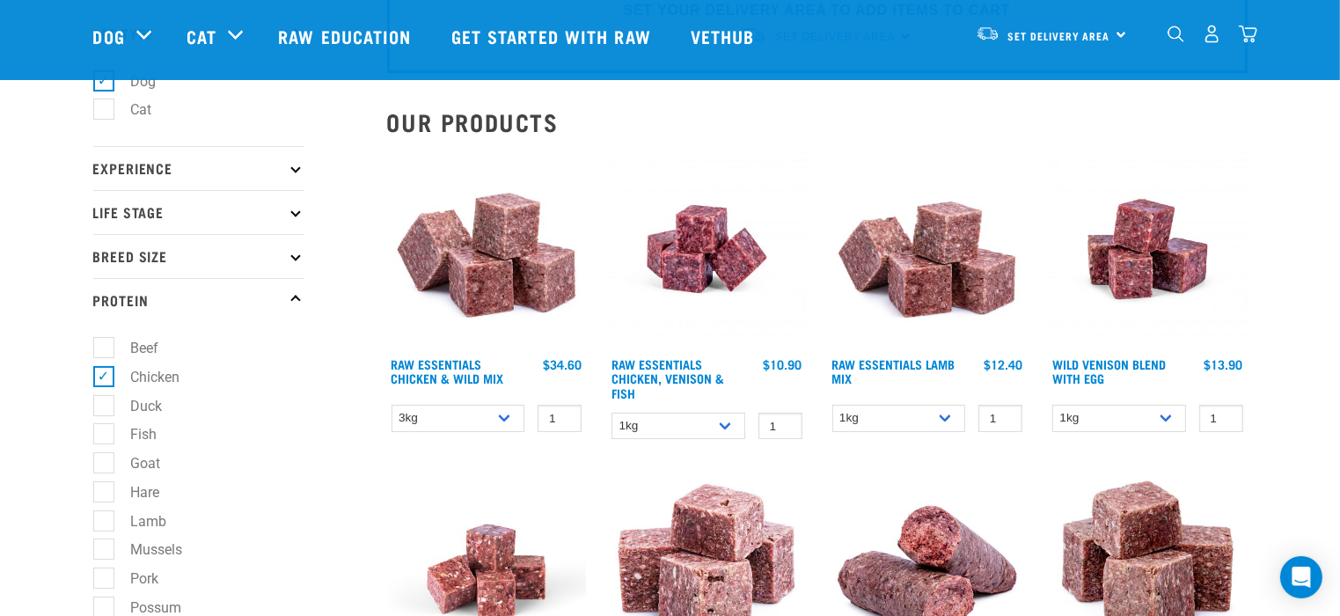
scroll to position [88, 0]
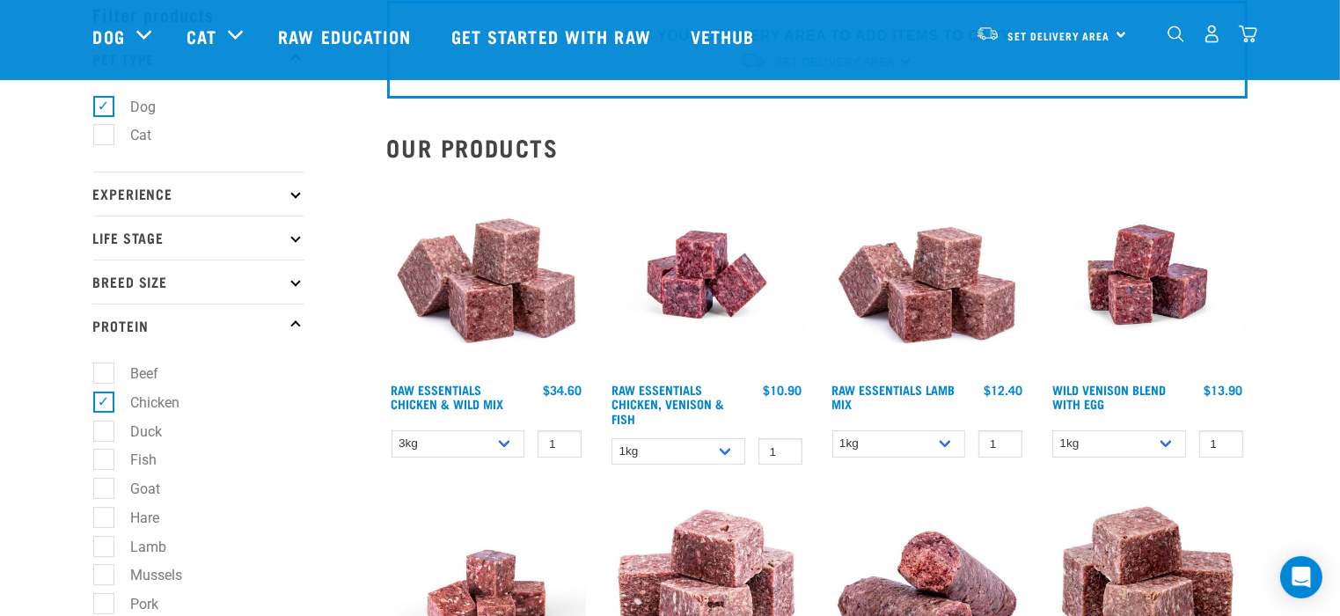
click at [105, 402] on label "Chicken" at bounding box center [145, 402] width 84 height 22
click at [105, 402] on input "Chicken" at bounding box center [98, 398] width 11 height 11
checkbox input "false"
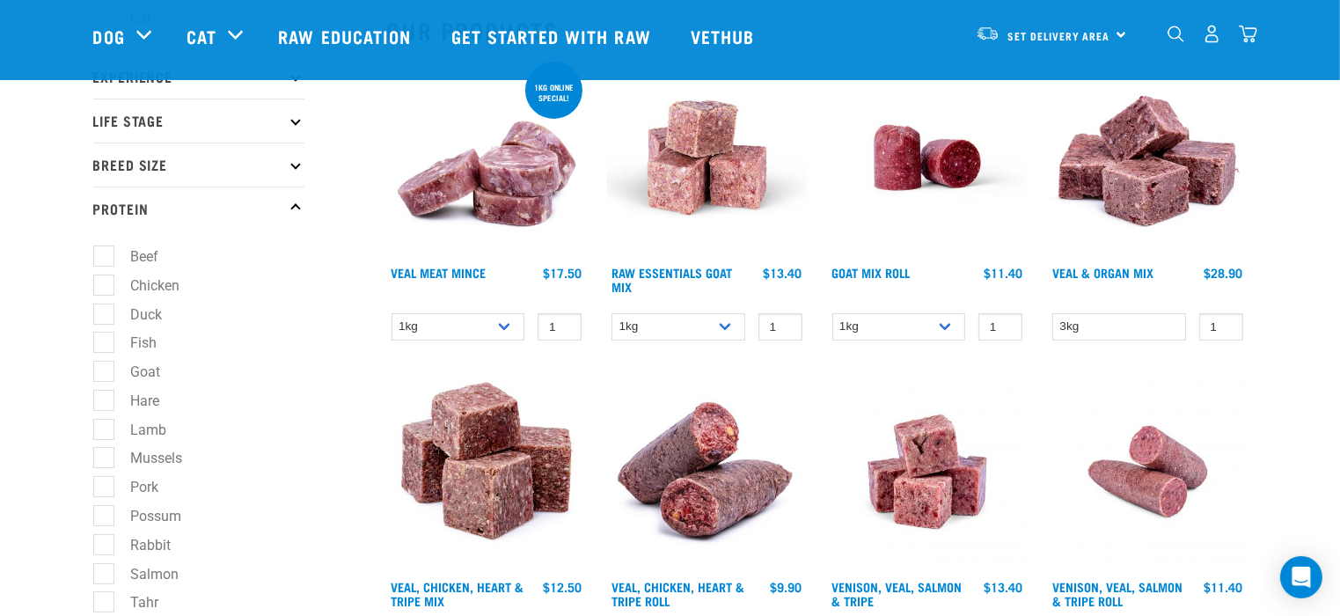
scroll to position [176, 0]
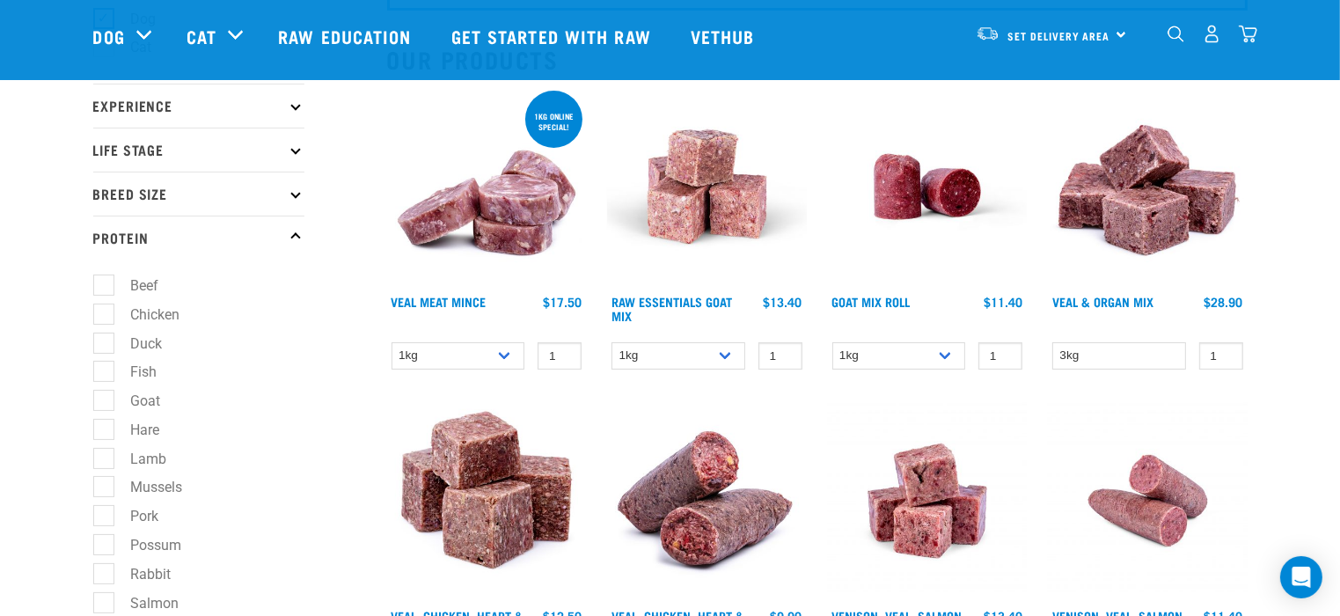
click at [511, 189] on img at bounding box center [487, 187] width 200 height 200
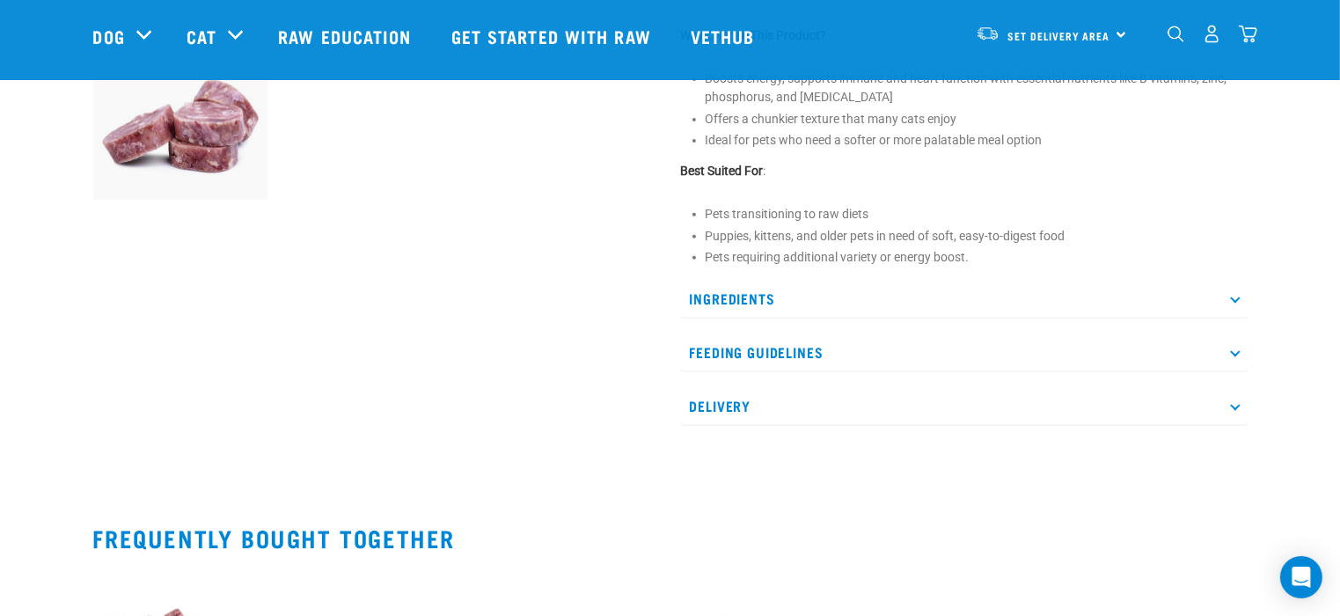
scroll to position [704, 0]
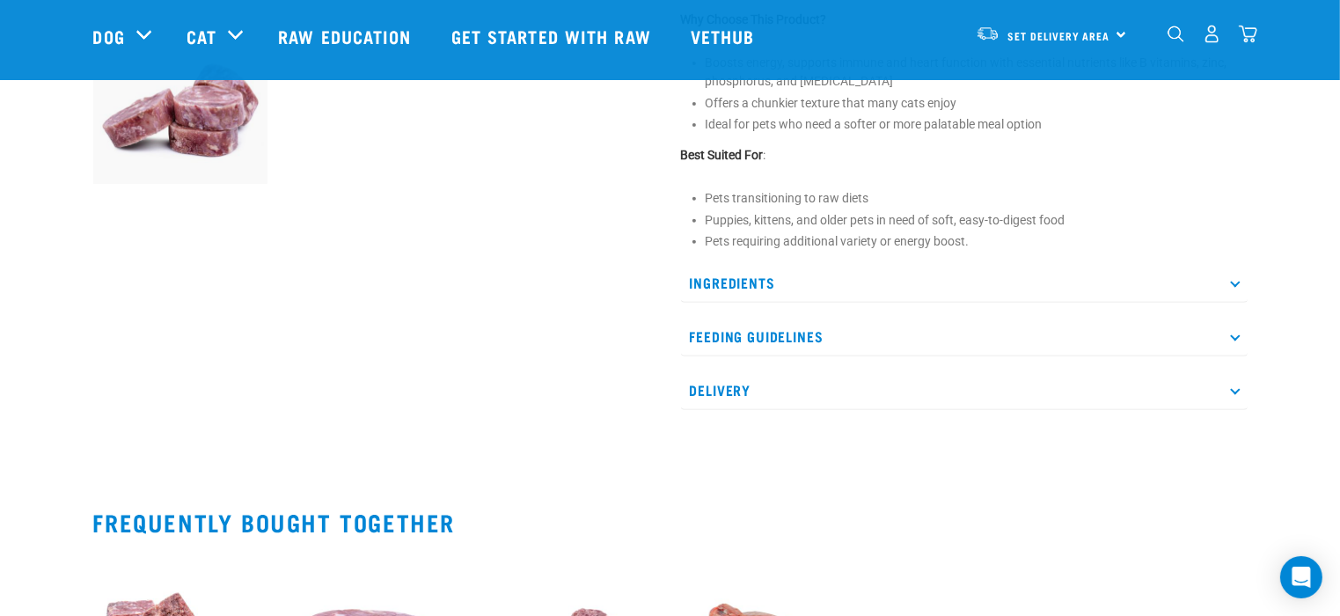
click at [714, 274] on p "Ingredients" at bounding box center [964, 283] width 566 height 40
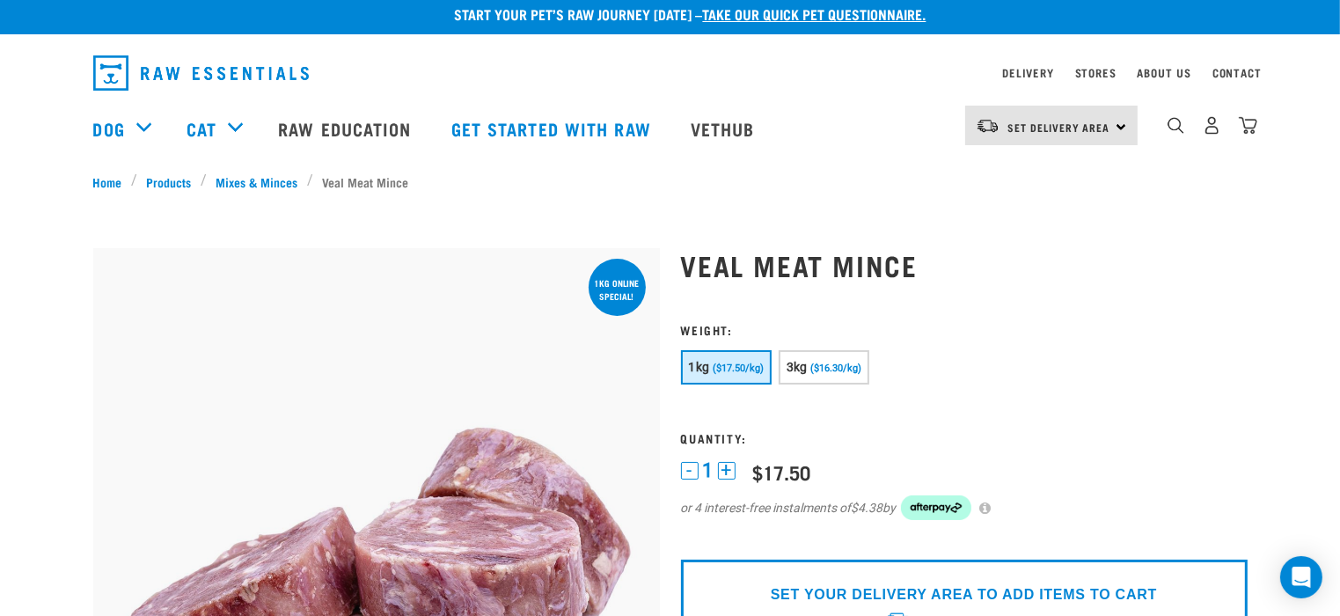
scroll to position [0, 0]
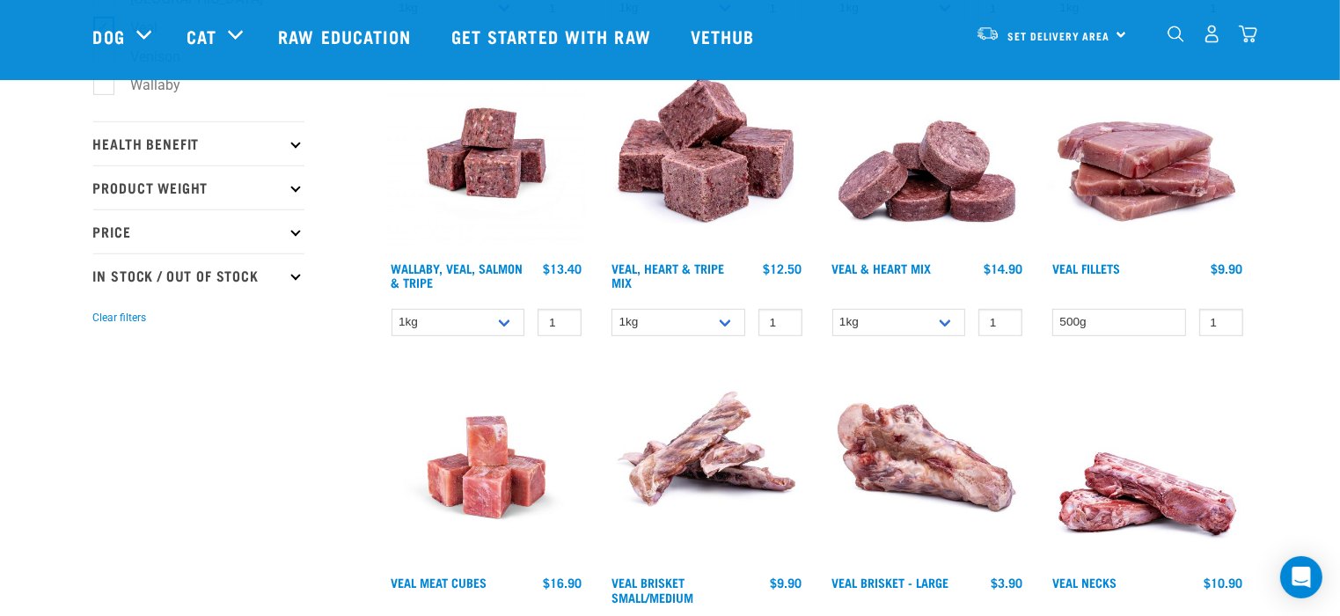
scroll to position [1008, 0]
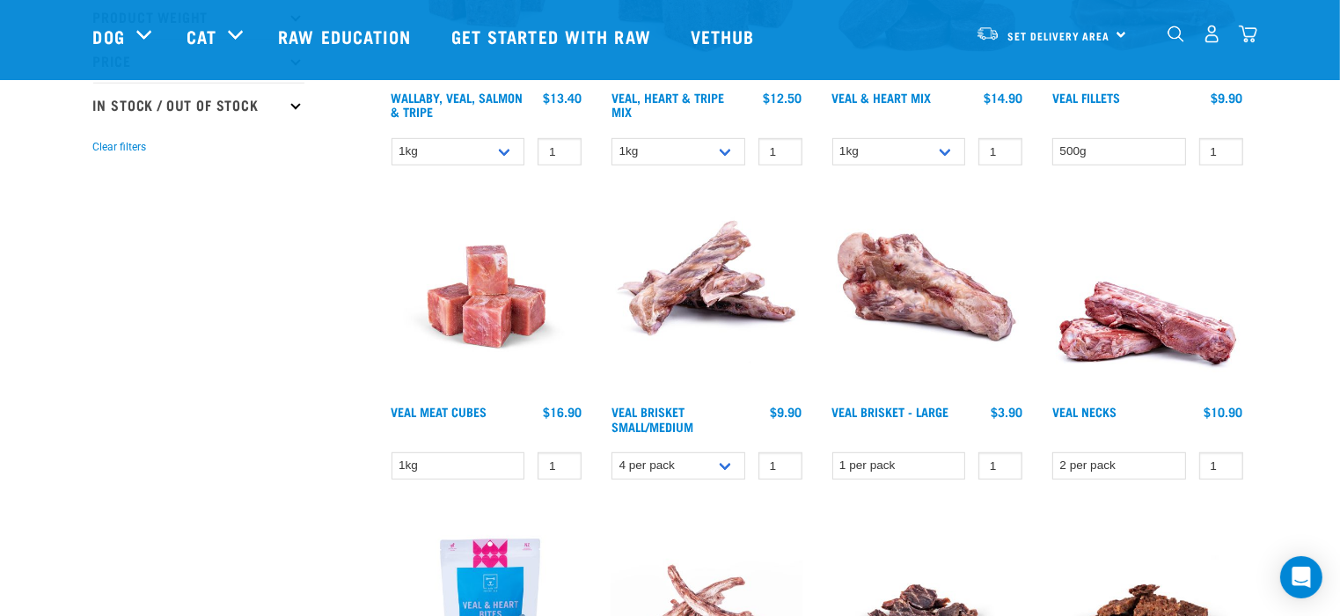
click at [497, 325] on img at bounding box center [487, 297] width 200 height 200
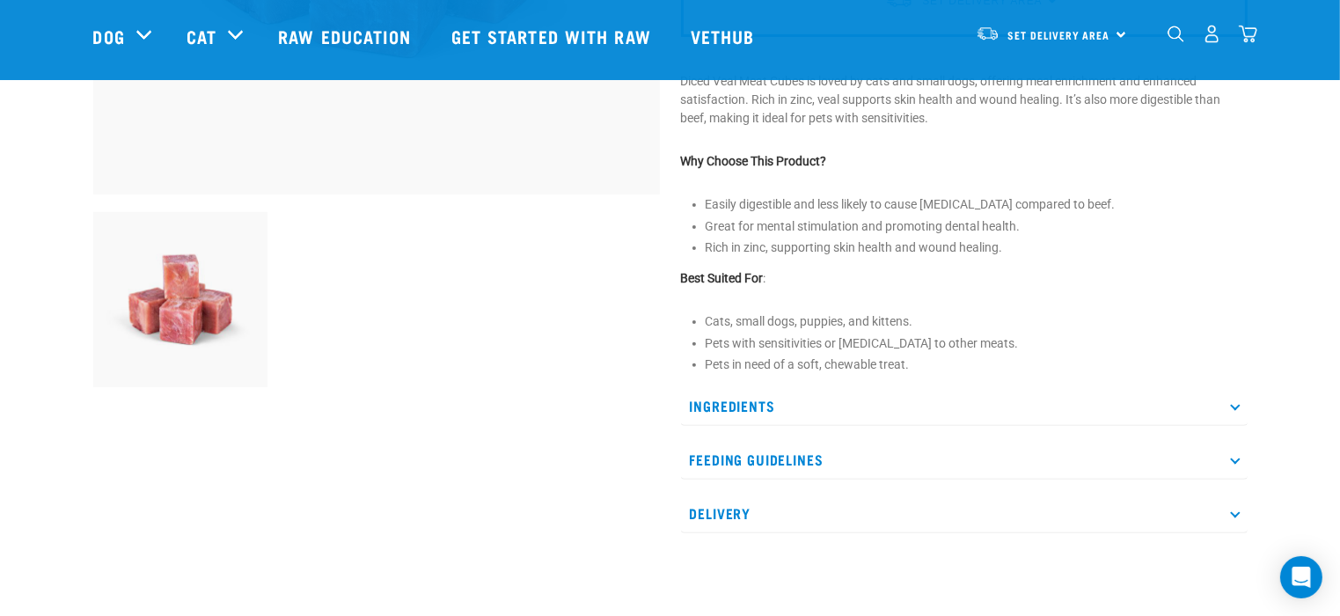
scroll to position [616, 0]
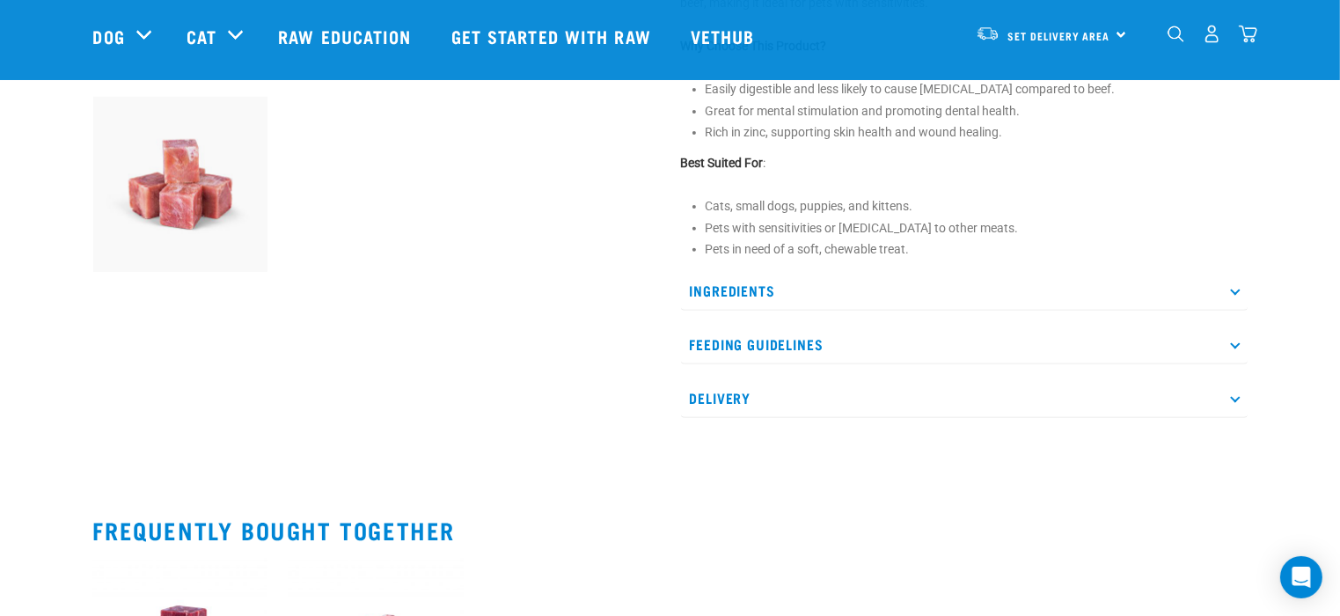
click at [767, 289] on p "Ingredients" at bounding box center [964, 291] width 566 height 40
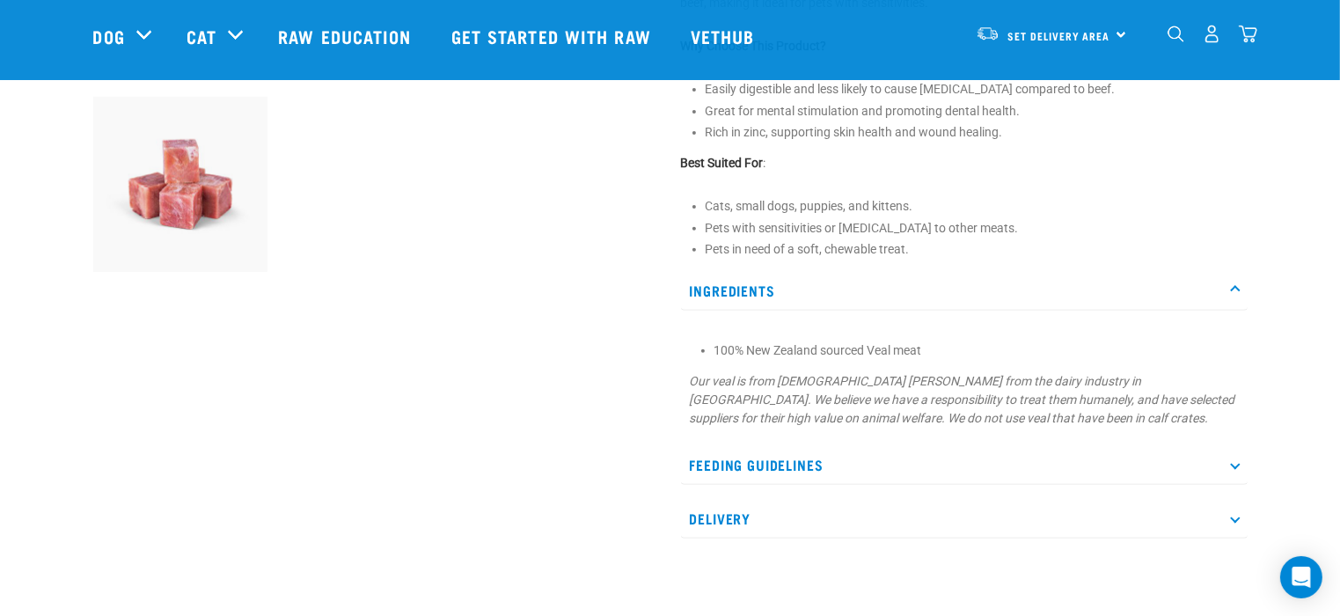
click at [764, 464] on p "Feeding Guidelines" at bounding box center [964, 465] width 566 height 40
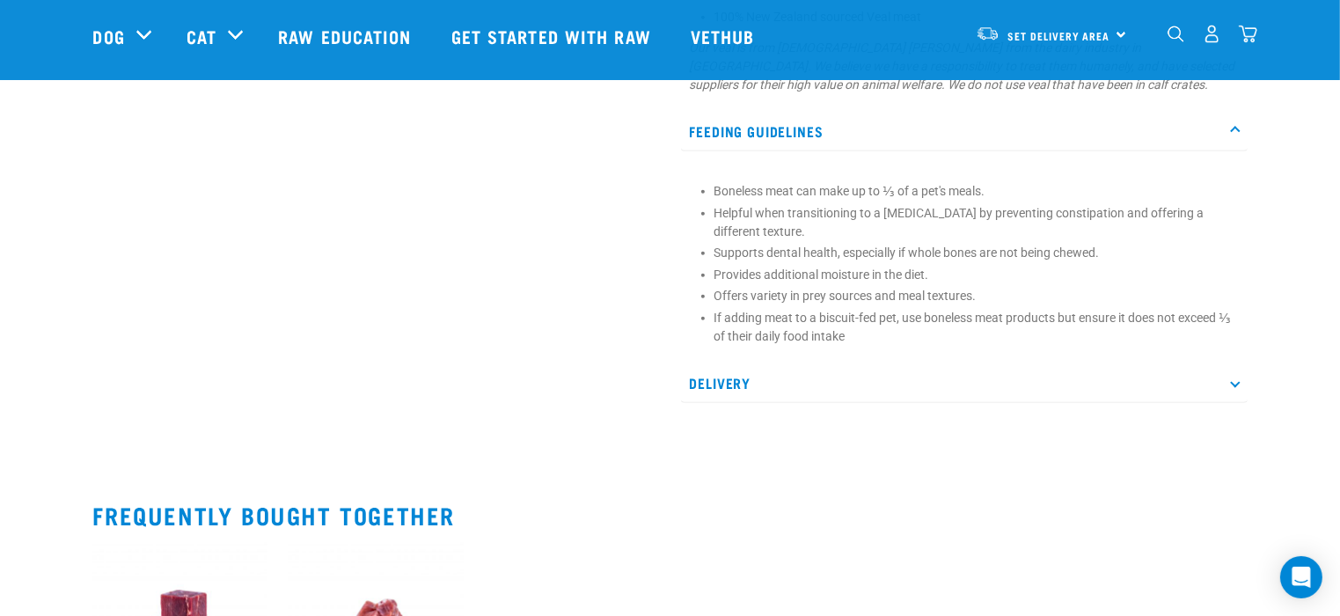
scroll to position [968, 0]
